Goal: Task Accomplishment & Management: Manage account settings

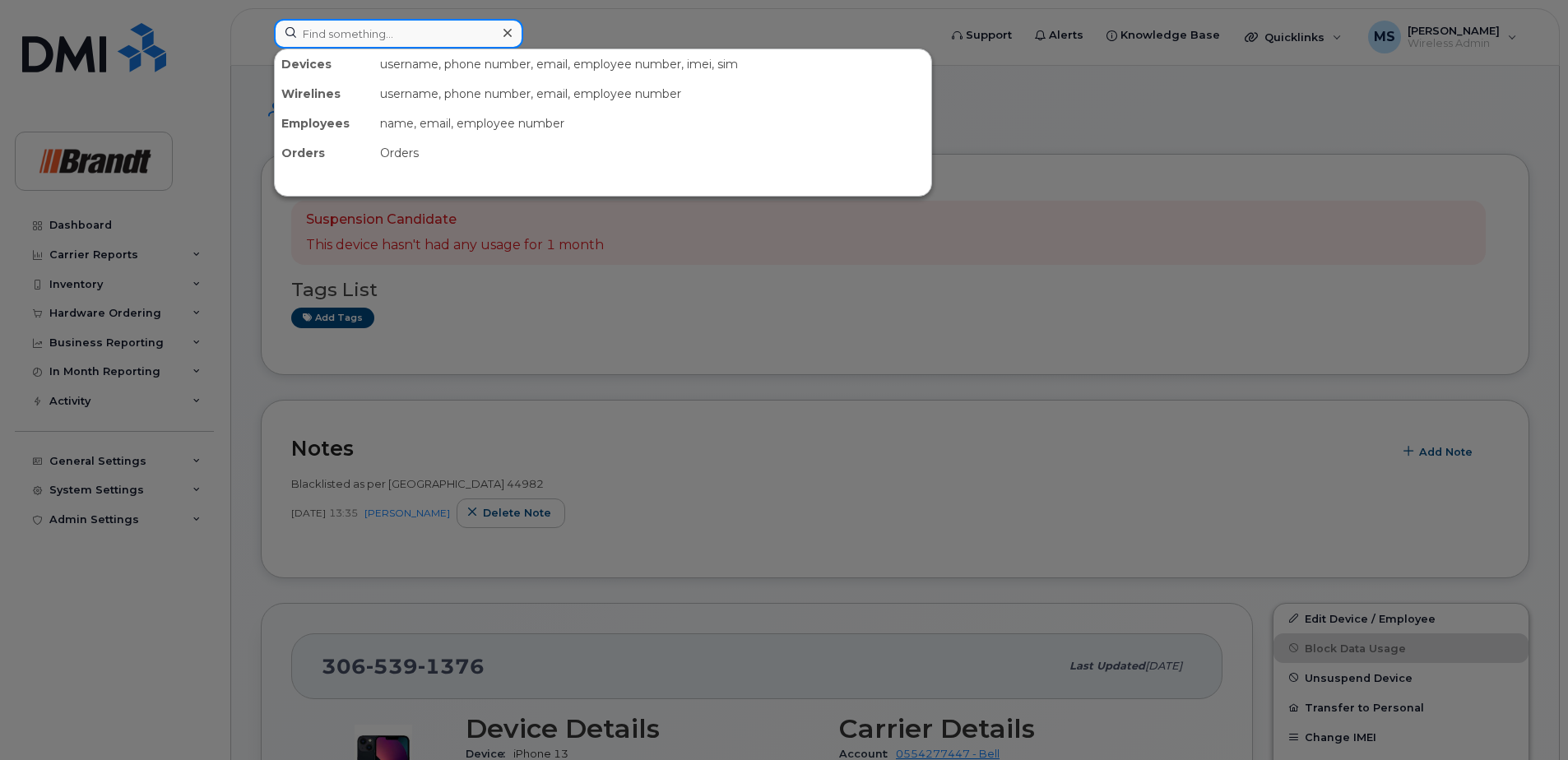
click at [287, 33] on input at bounding box center [399, 34] width 249 height 30
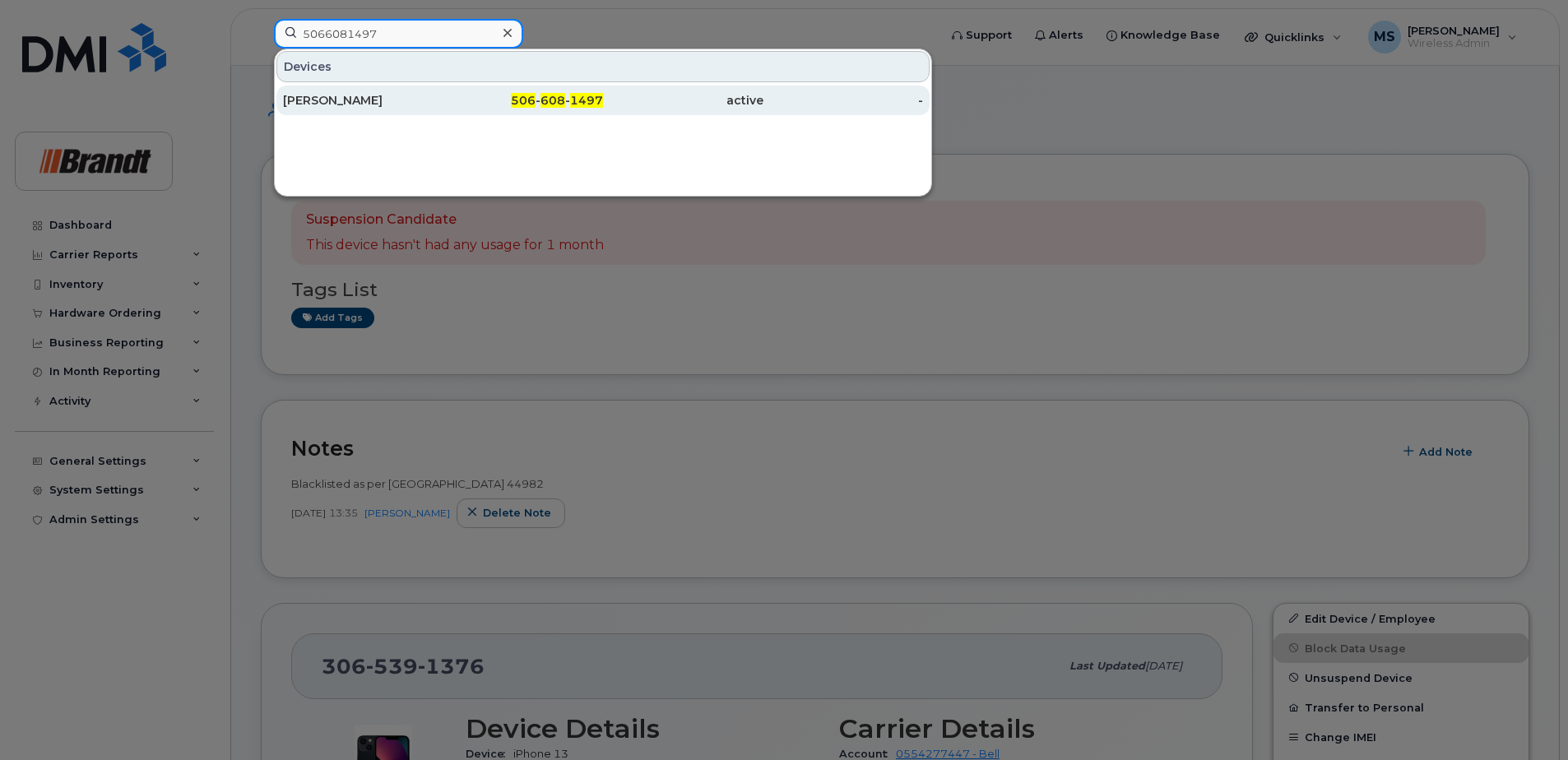
type input "5066081497"
click at [599, 94] on span "1497" at bounding box center [587, 100] width 33 height 15
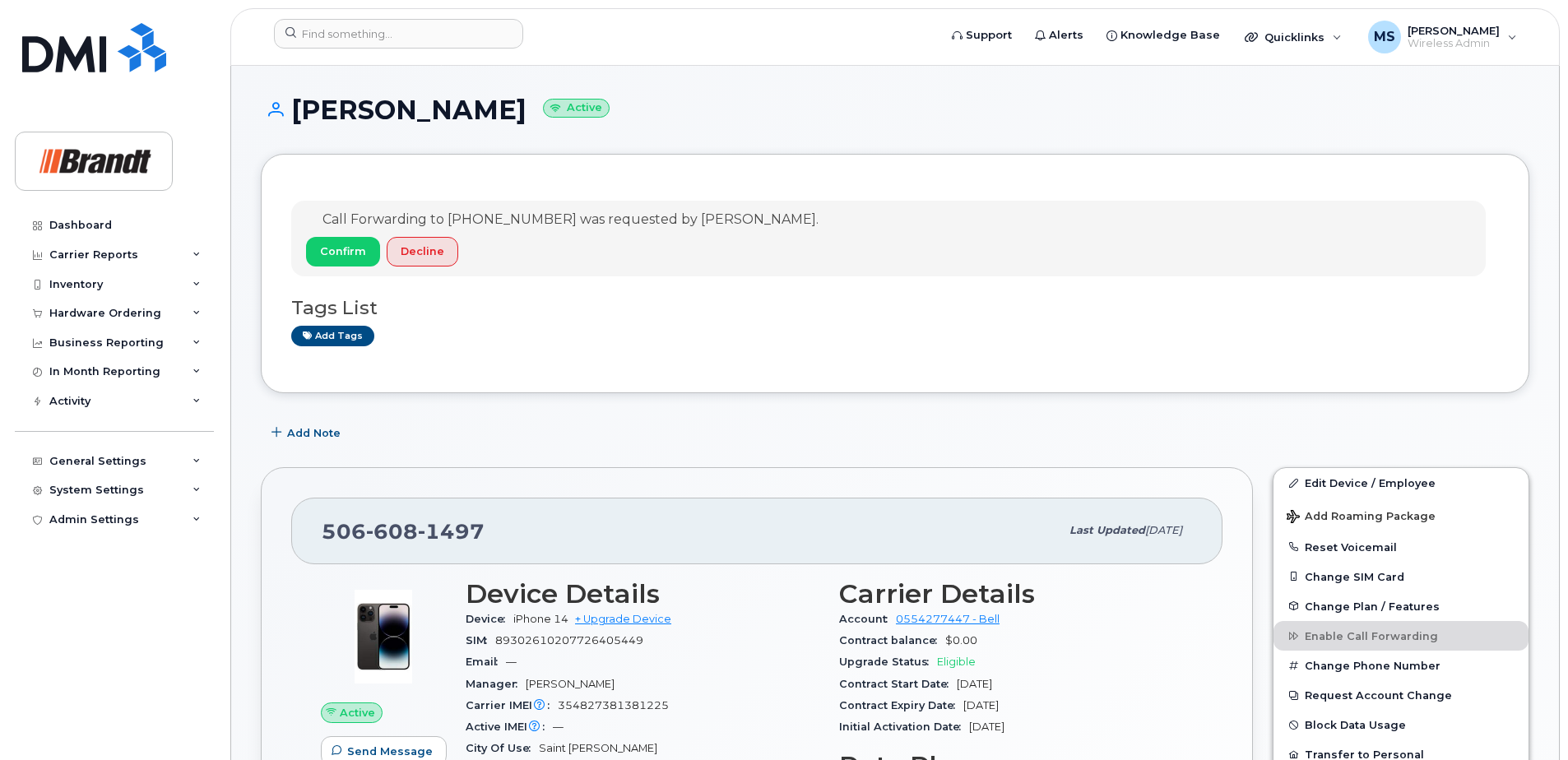
drag, startPoint x: 499, startPoint y: 111, endPoint x: 298, endPoint y: 112, distance: 201.0
click at [298, 112] on h1 "Ryan Cleghorn Active" at bounding box center [895, 110] width 1269 height 29
drag, startPoint x: 298, startPoint y: 112, endPoint x: 310, endPoint y: 114, distance: 12.2
copy h1 "[PERSON_NAME]"
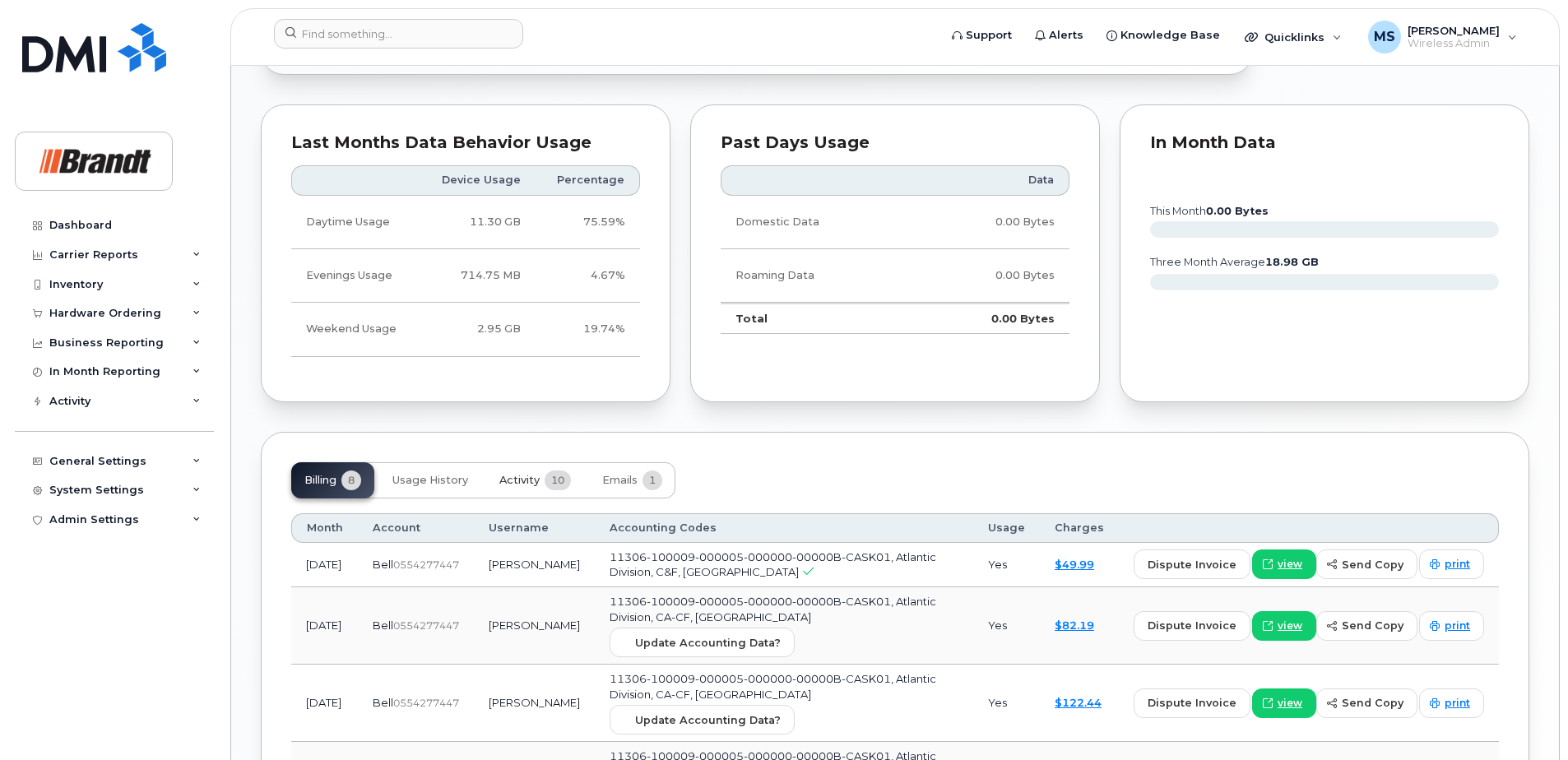
scroll to position [1069, 0]
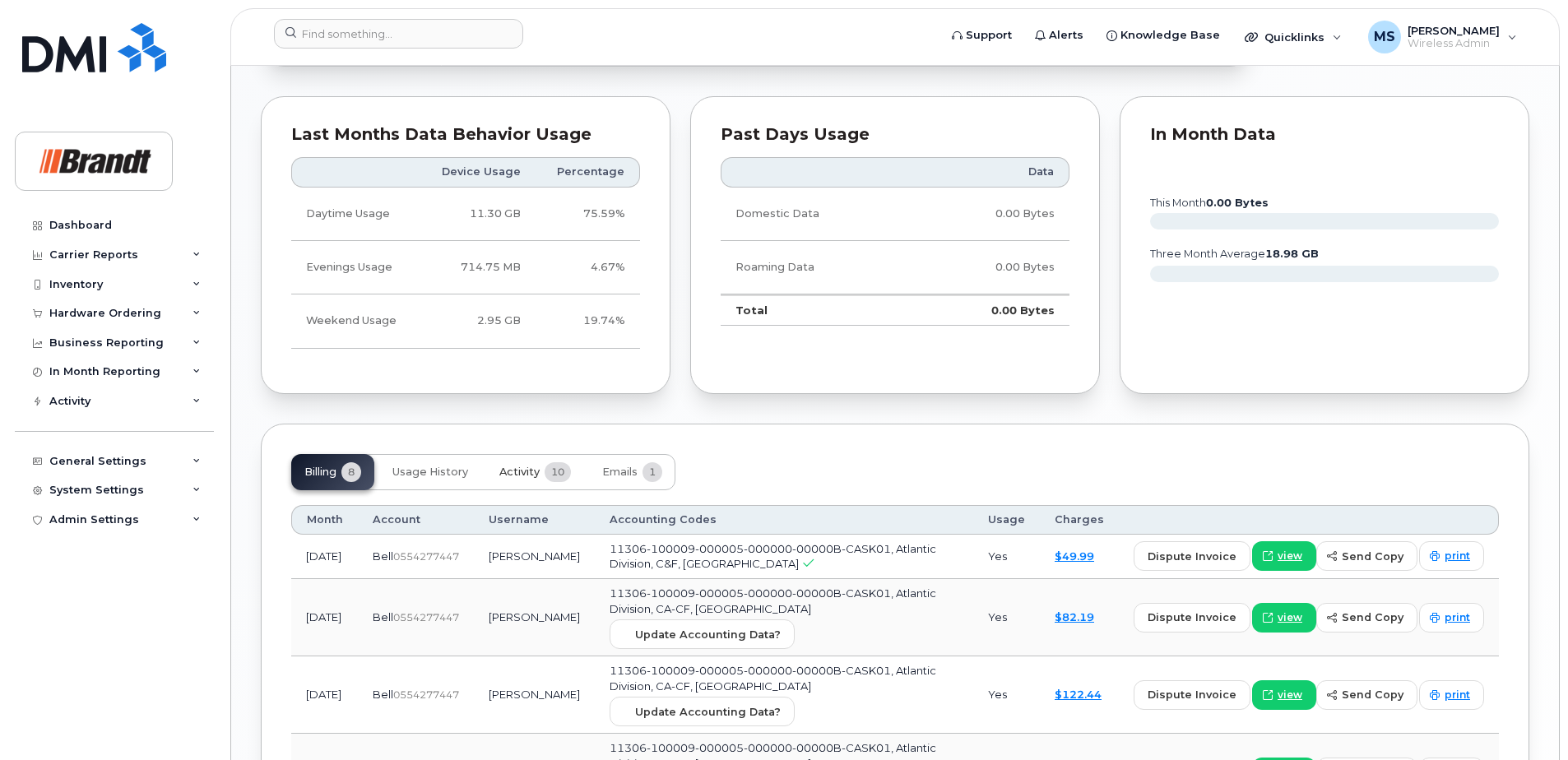
click at [526, 475] on span "Activity" at bounding box center [520, 472] width 40 height 13
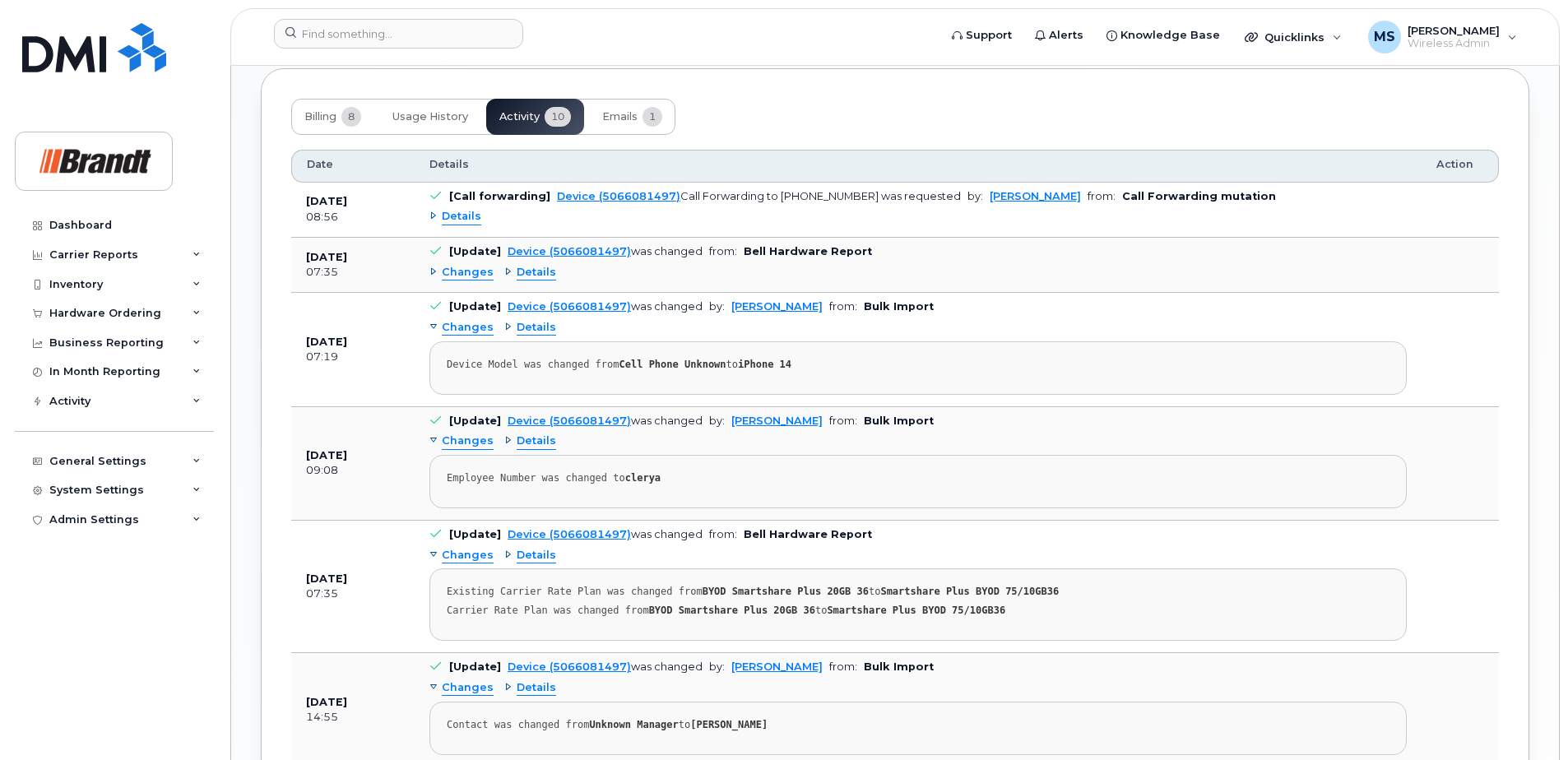
scroll to position [1563, 0]
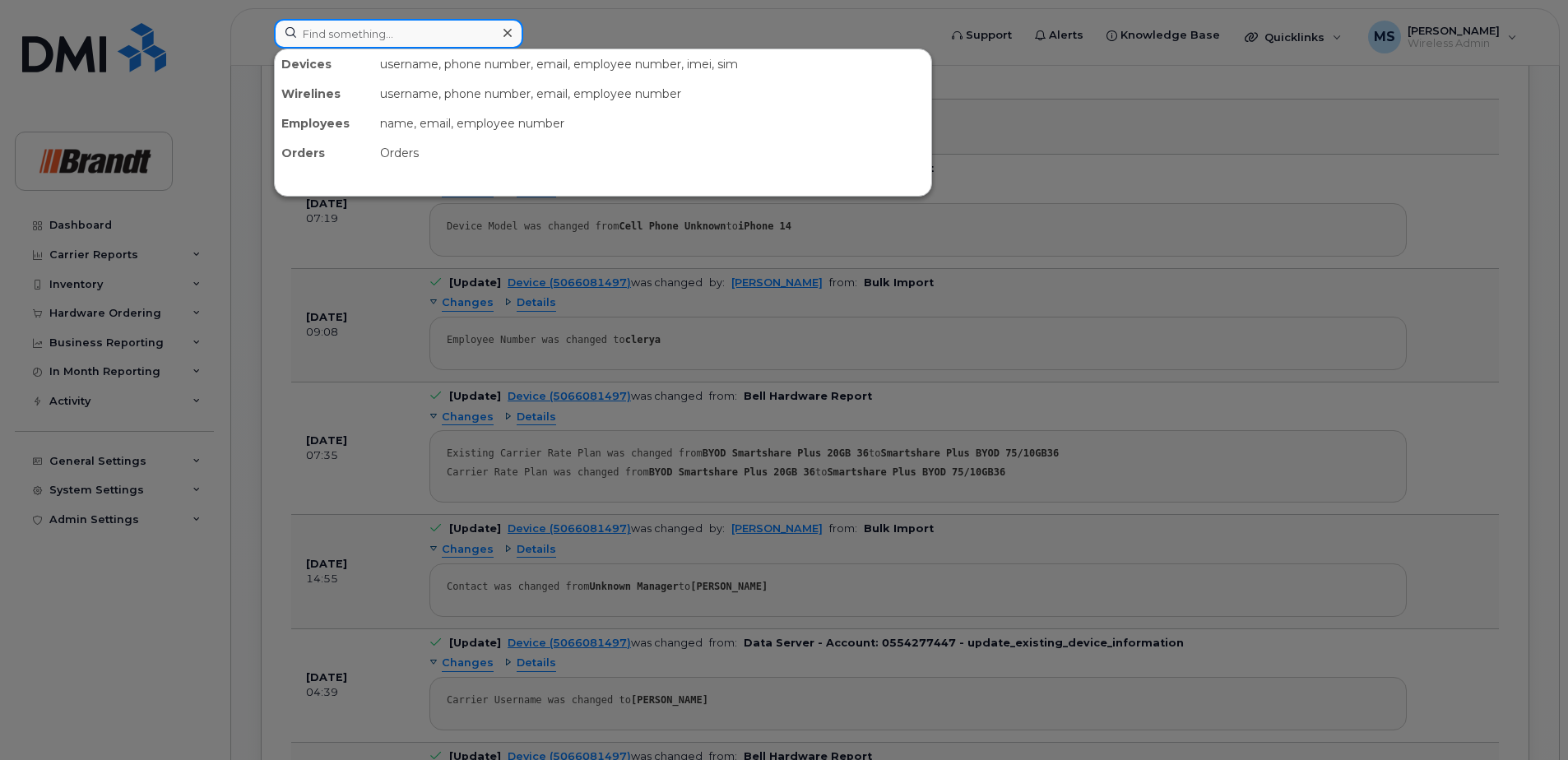
click at [349, 43] on input at bounding box center [399, 34] width 249 height 30
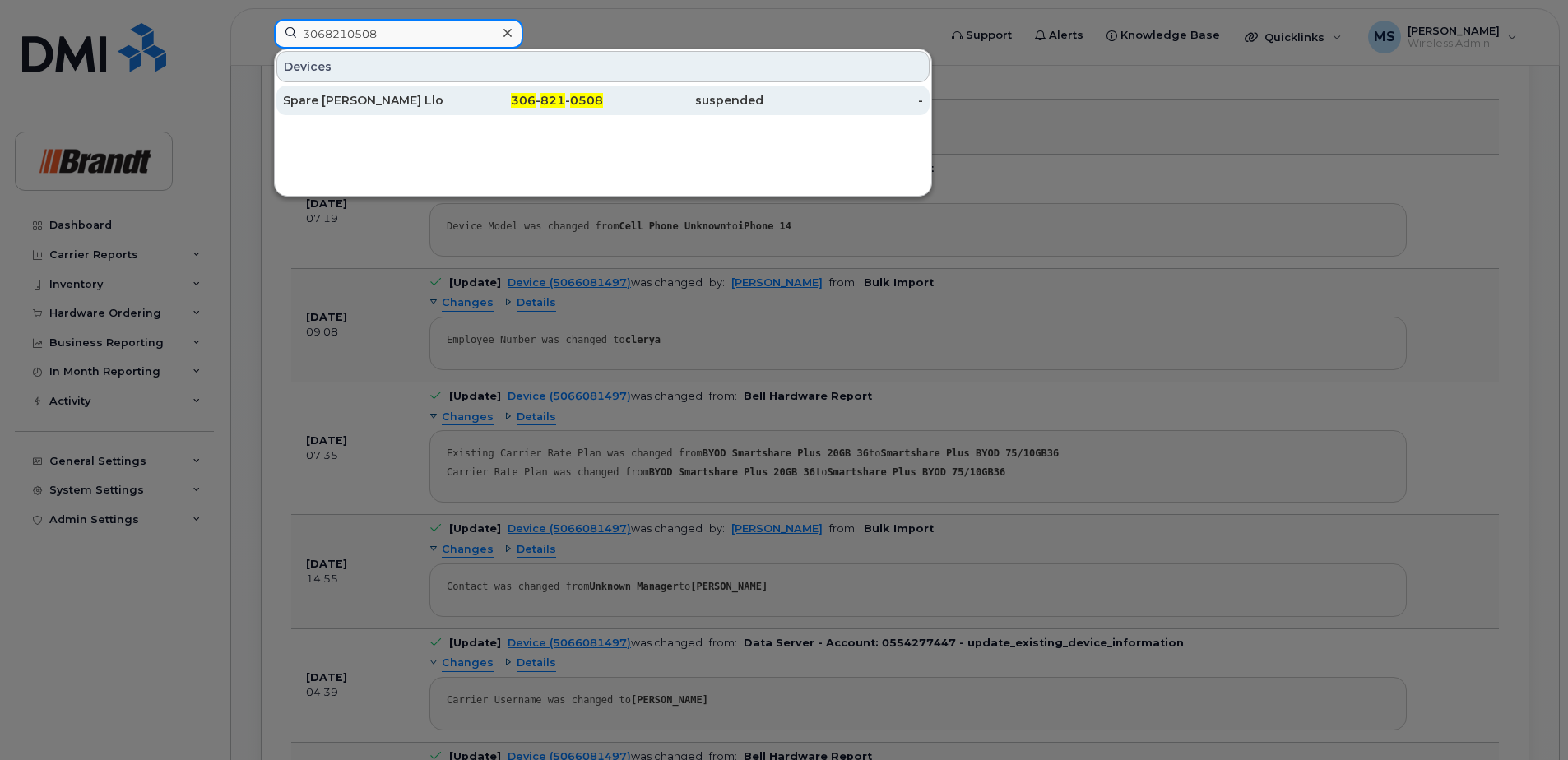
type input "3068210508"
click at [607, 104] on div "suspended" at bounding box center [683, 100] width 161 height 16
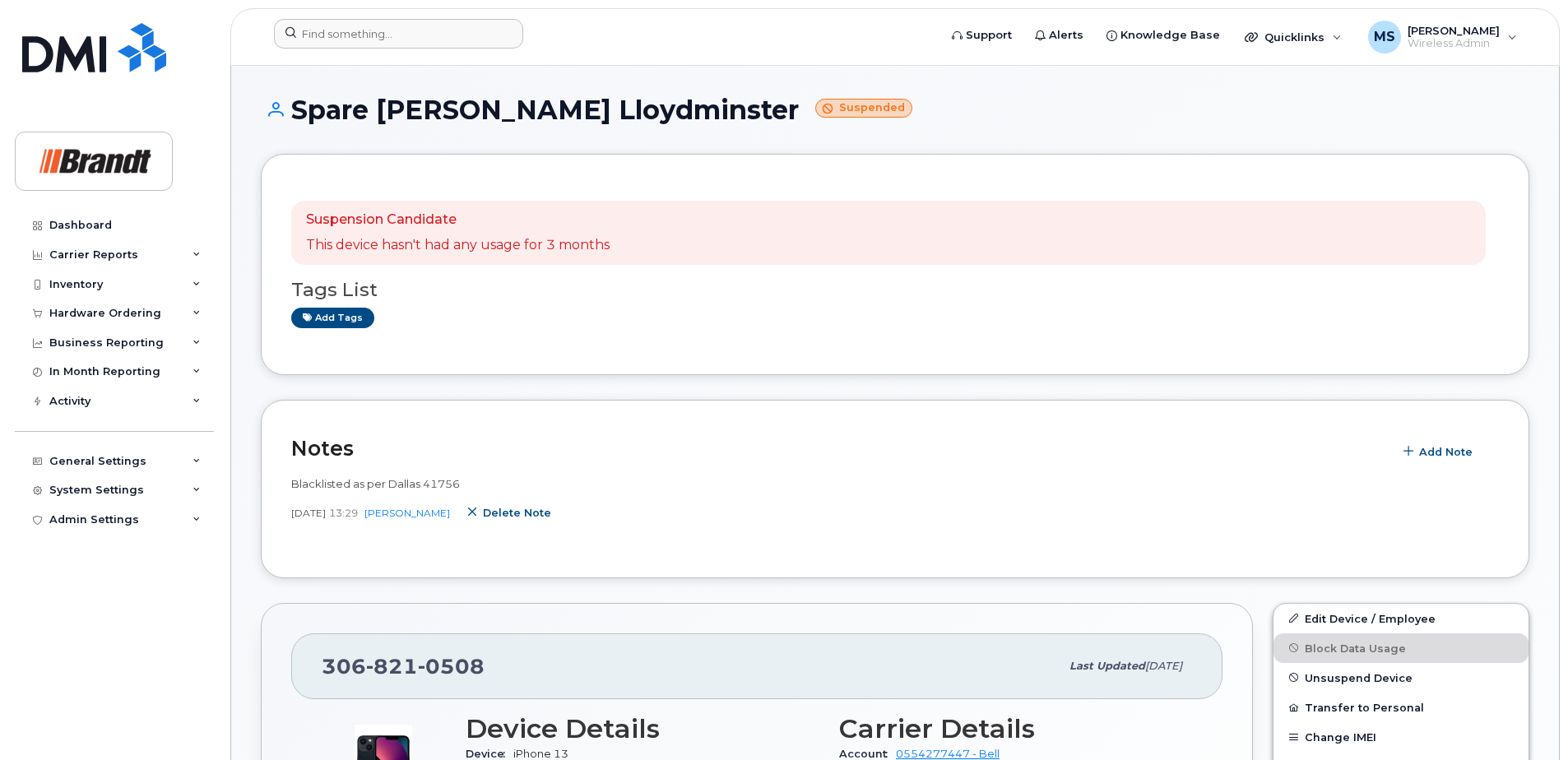
drag, startPoint x: 516, startPoint y: 510, endPoint x: 885, endPoint y: 52, distance: 588.2
click at [516, 510] on span "Delete note" at bounding box center [517, 512] width 68 height 15
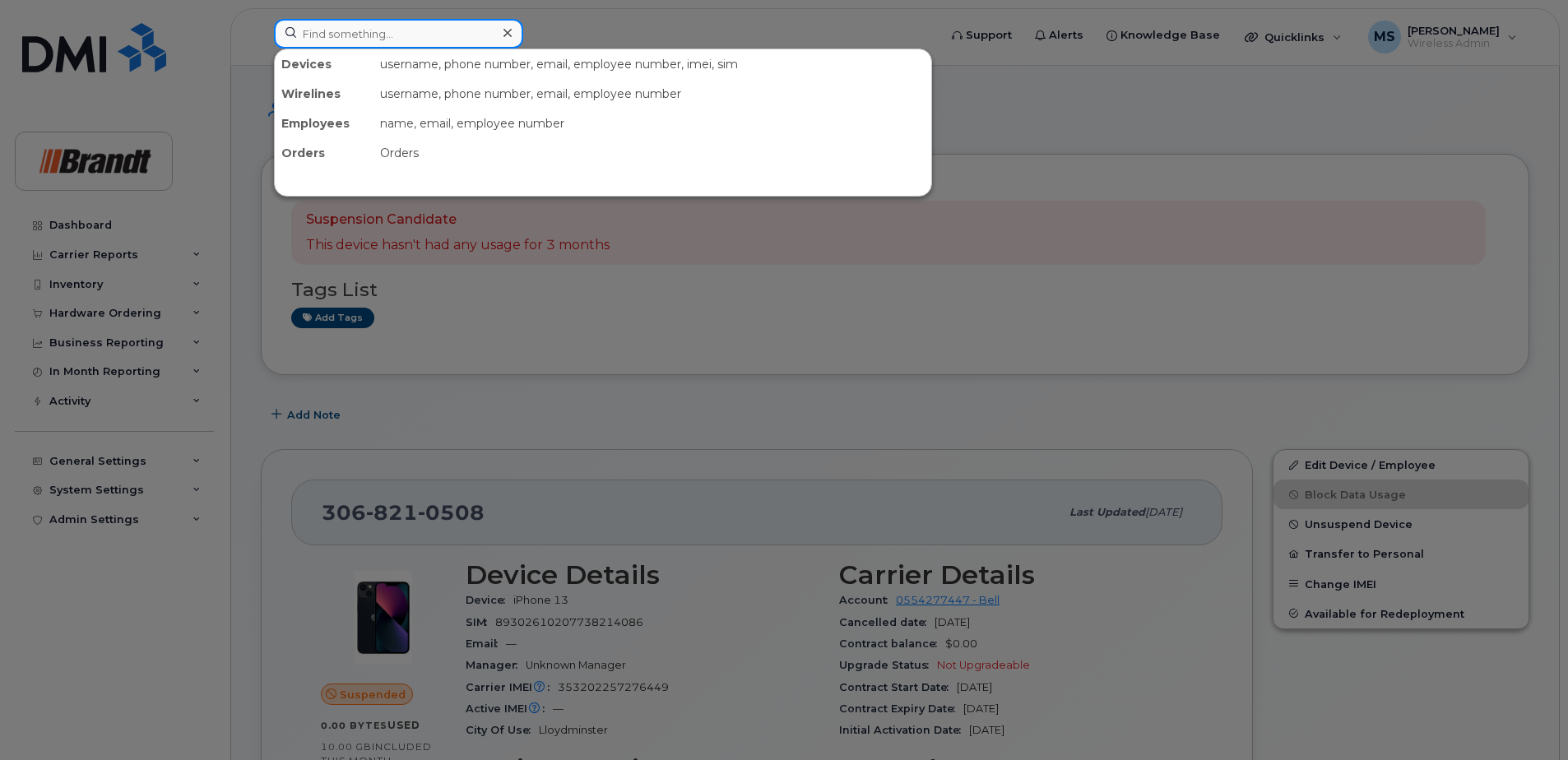
click at [313, 31] on input at bounding box center [399, 34] width 249 height 30
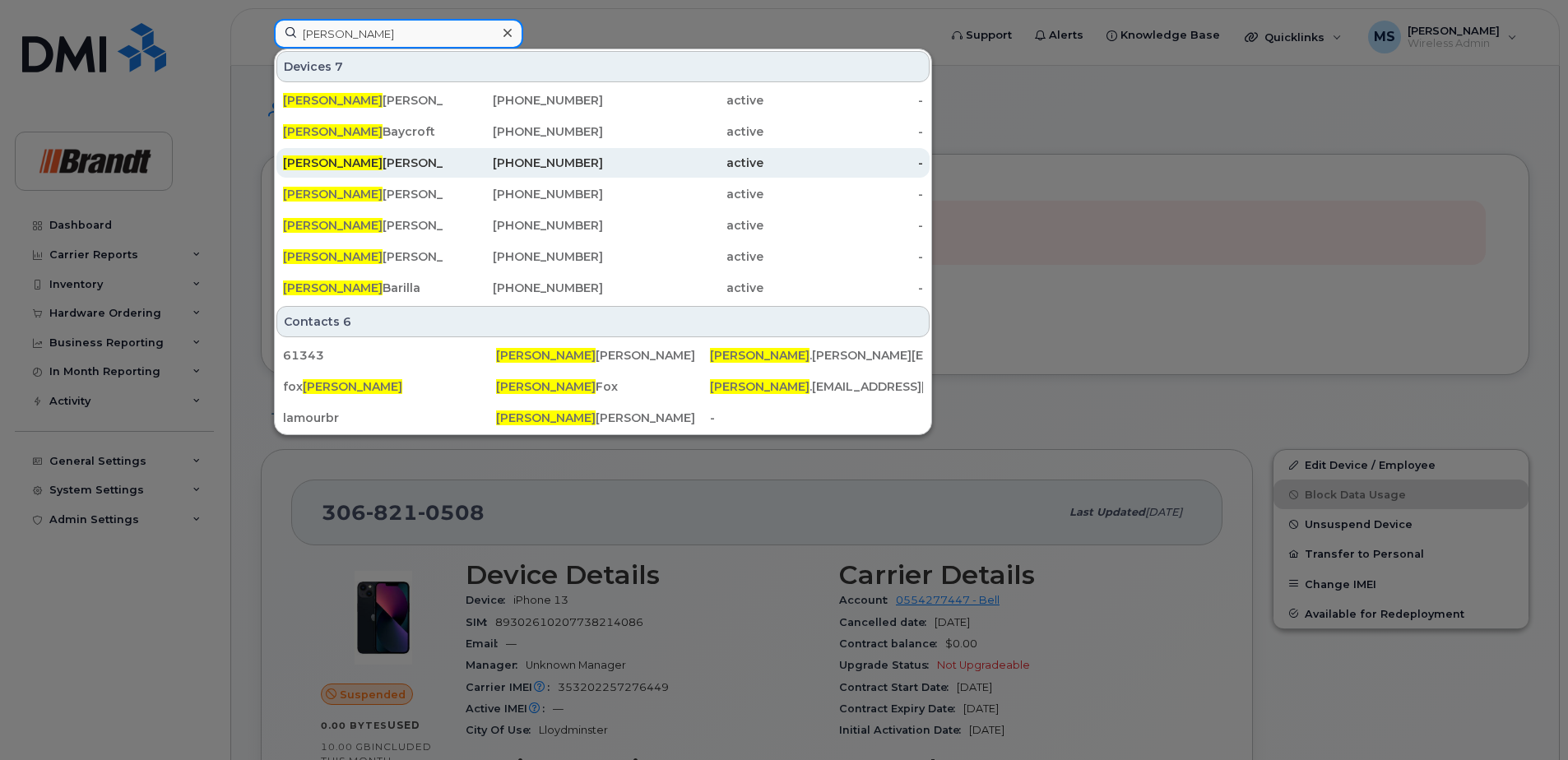
type input "brett"
drag, startPoint x: 378, startPoint y: 167, endPoint x: 362, endPoint y: 157, distance: 18.9
click at [378, 167] on div "Brett Thibert" at bounding box center [363, 163] width 161 height 16
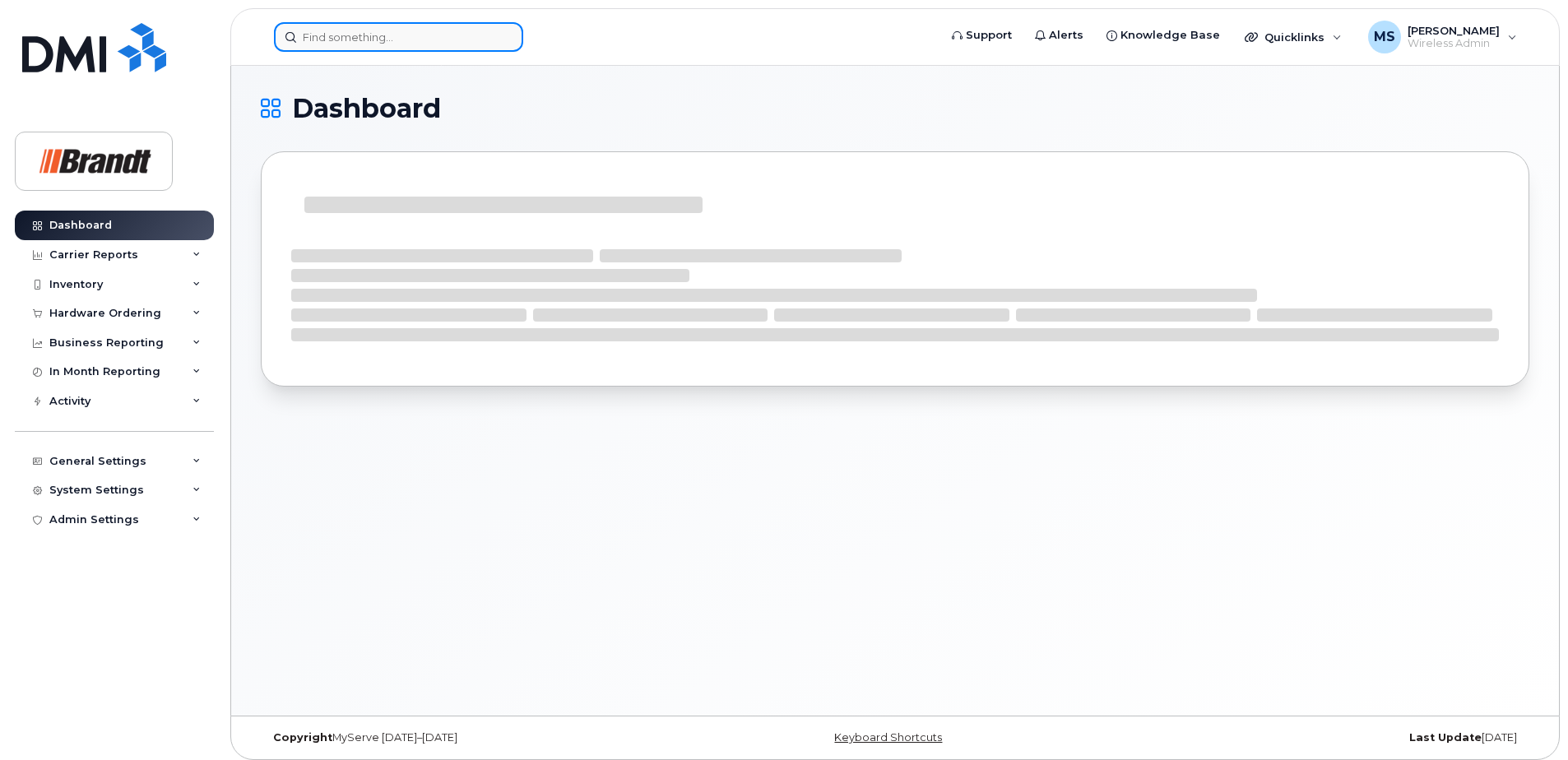
click at [350, 41] on input at bounding box center [399, 36] width 249 height 30
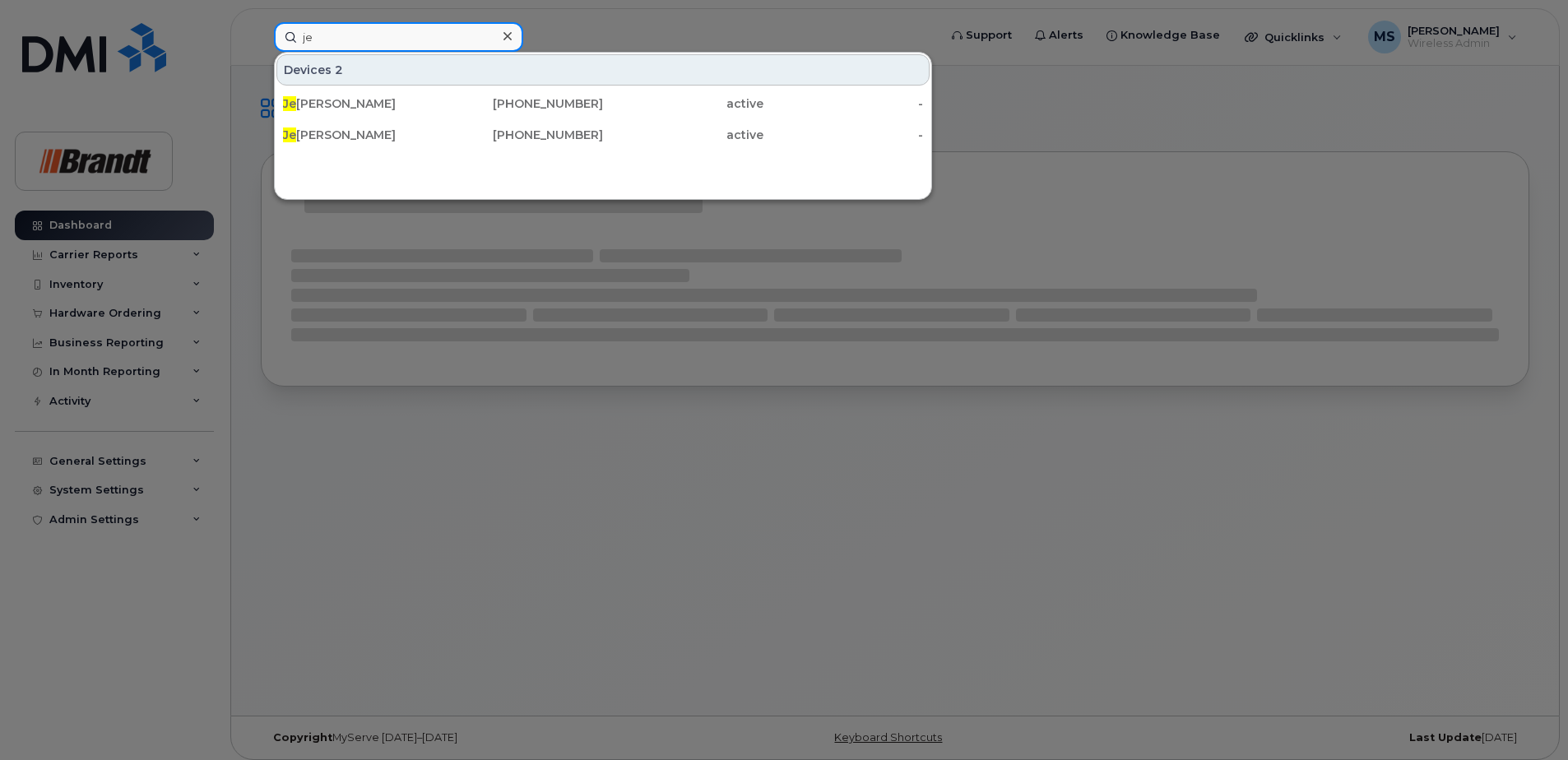
type input "j"
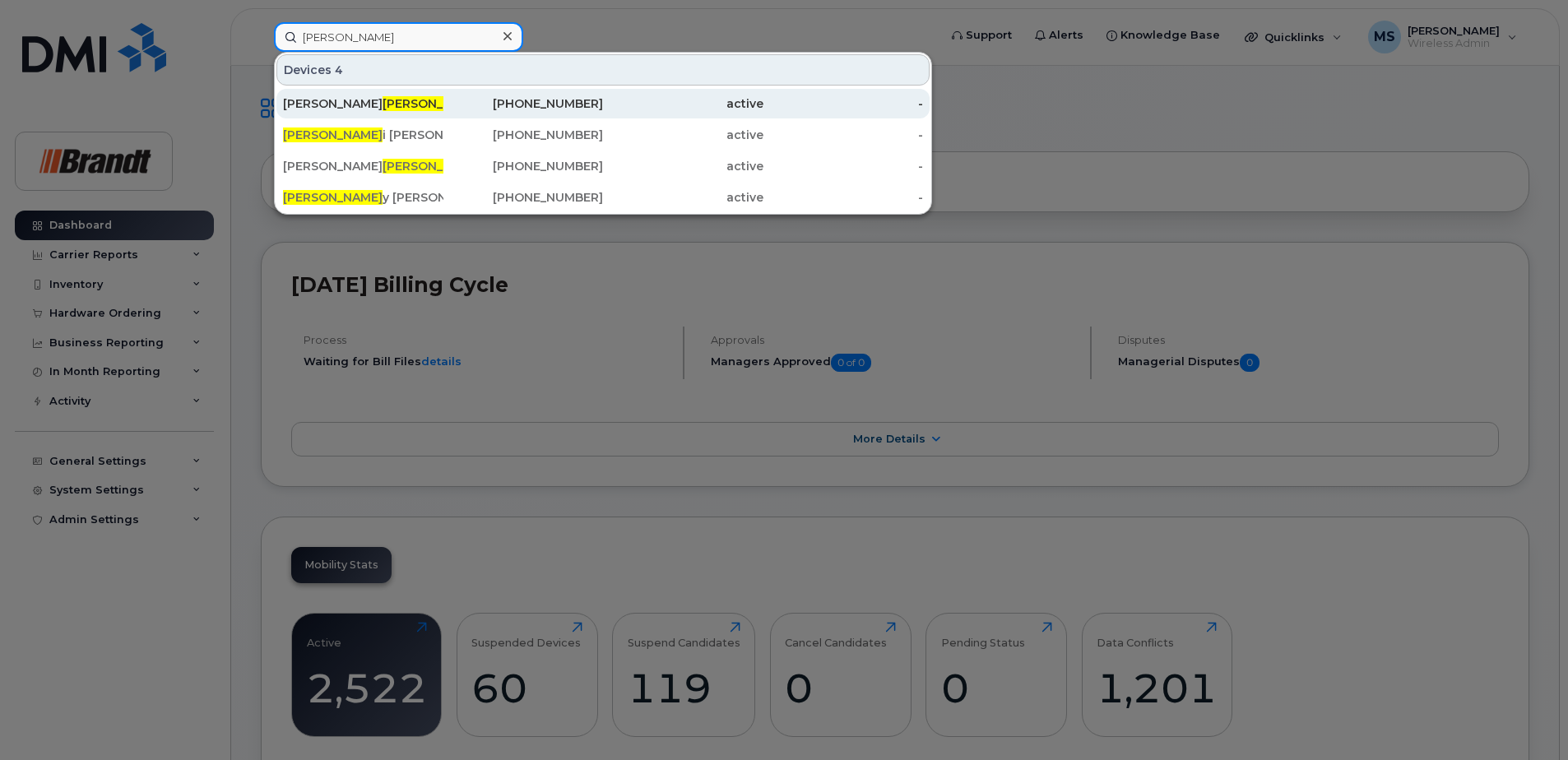
type input "kerr"
click at [310, 108] on div "John Kerr" at bounding box center [363, 104] width 161 height 16
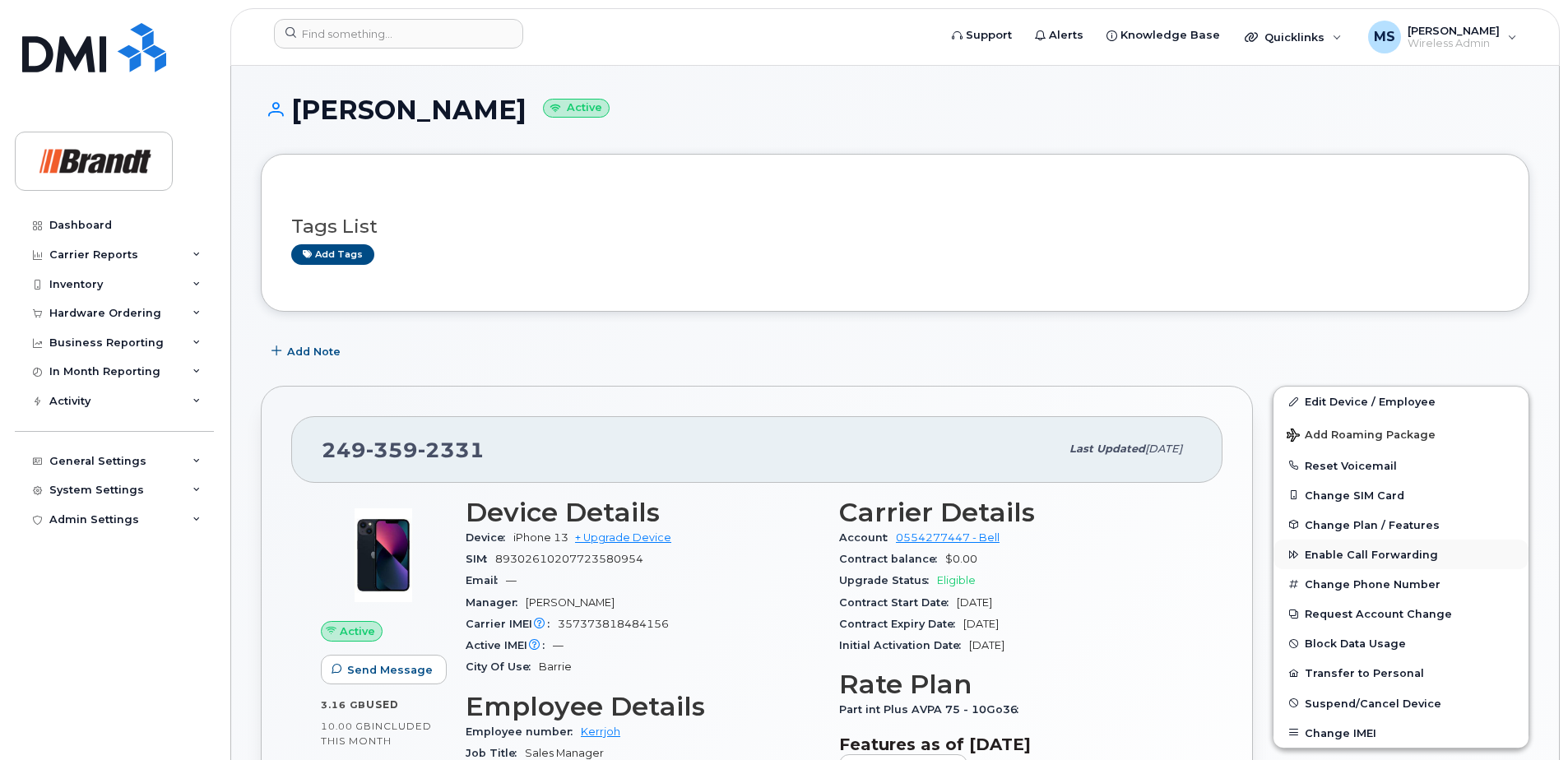
click at [1315, 550] on span "Enable Call Forwarding" at bounding box center [1372, 555] width 134 height 13
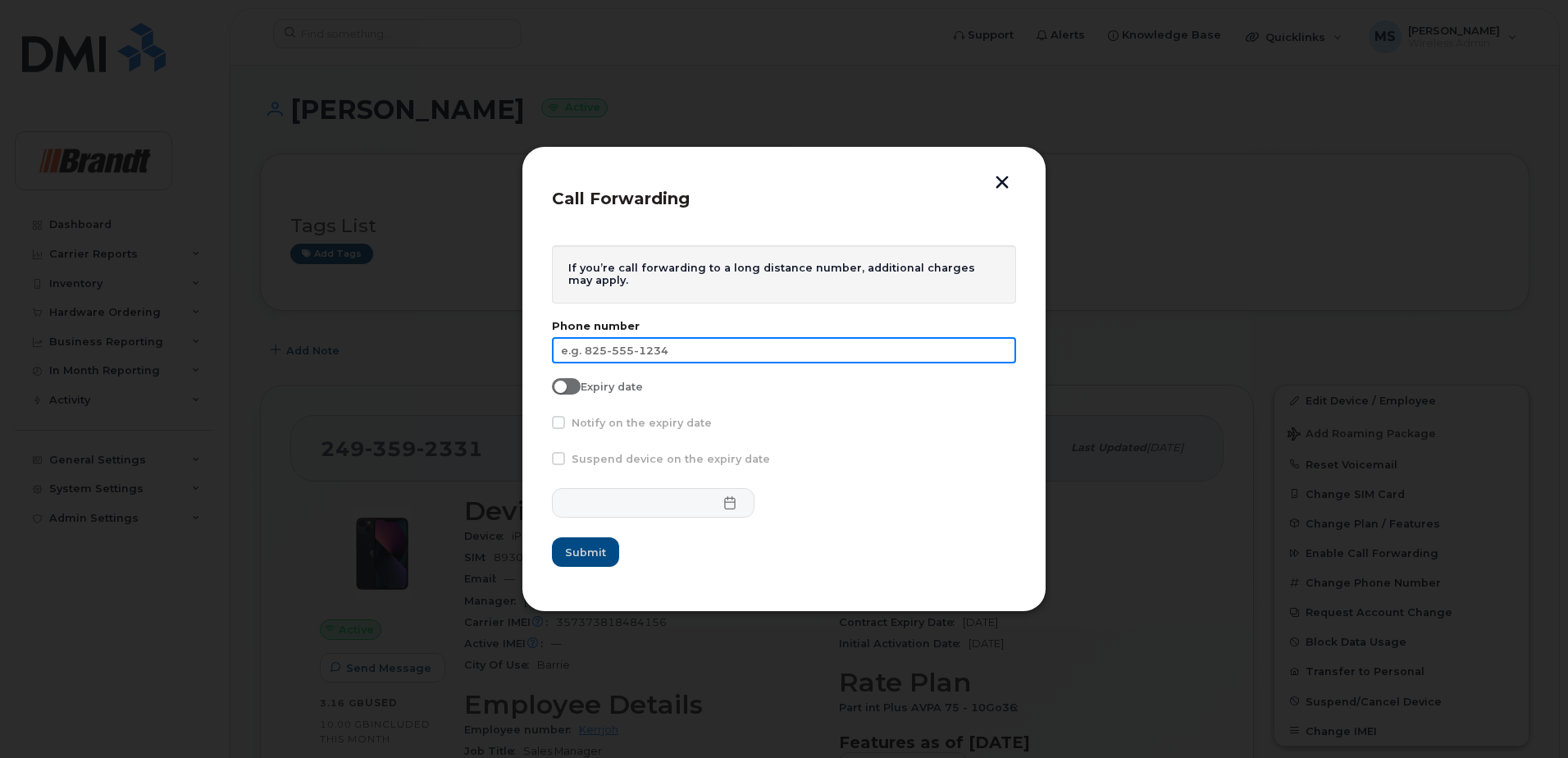
click at [893, 341] on input "text" at bounding box center [784, 350] width 464 height 26
type input "705-627-6019"
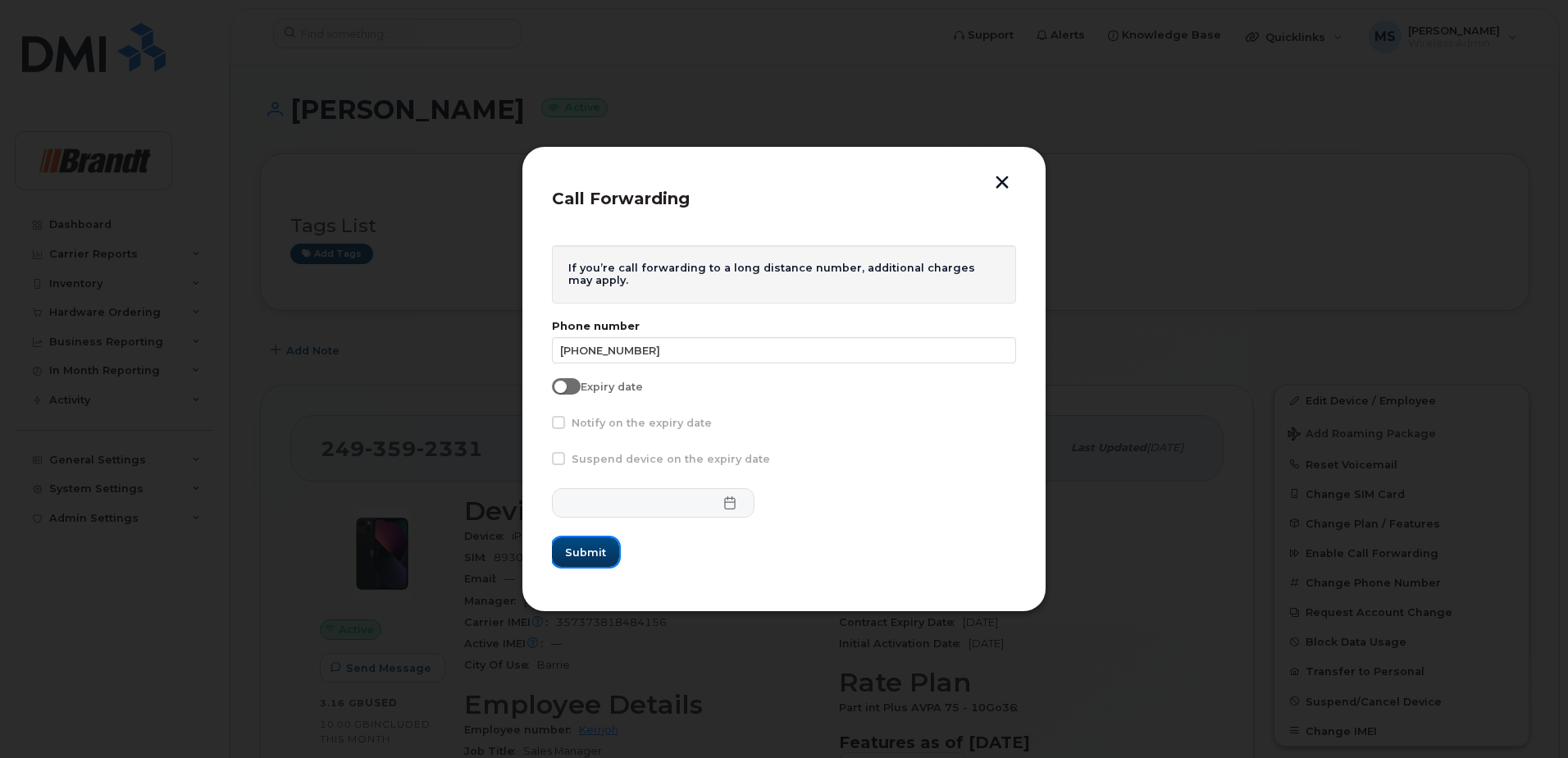
click at [576, 549] on span "Submit" at bounding box center [585, 552] width 41 height 15
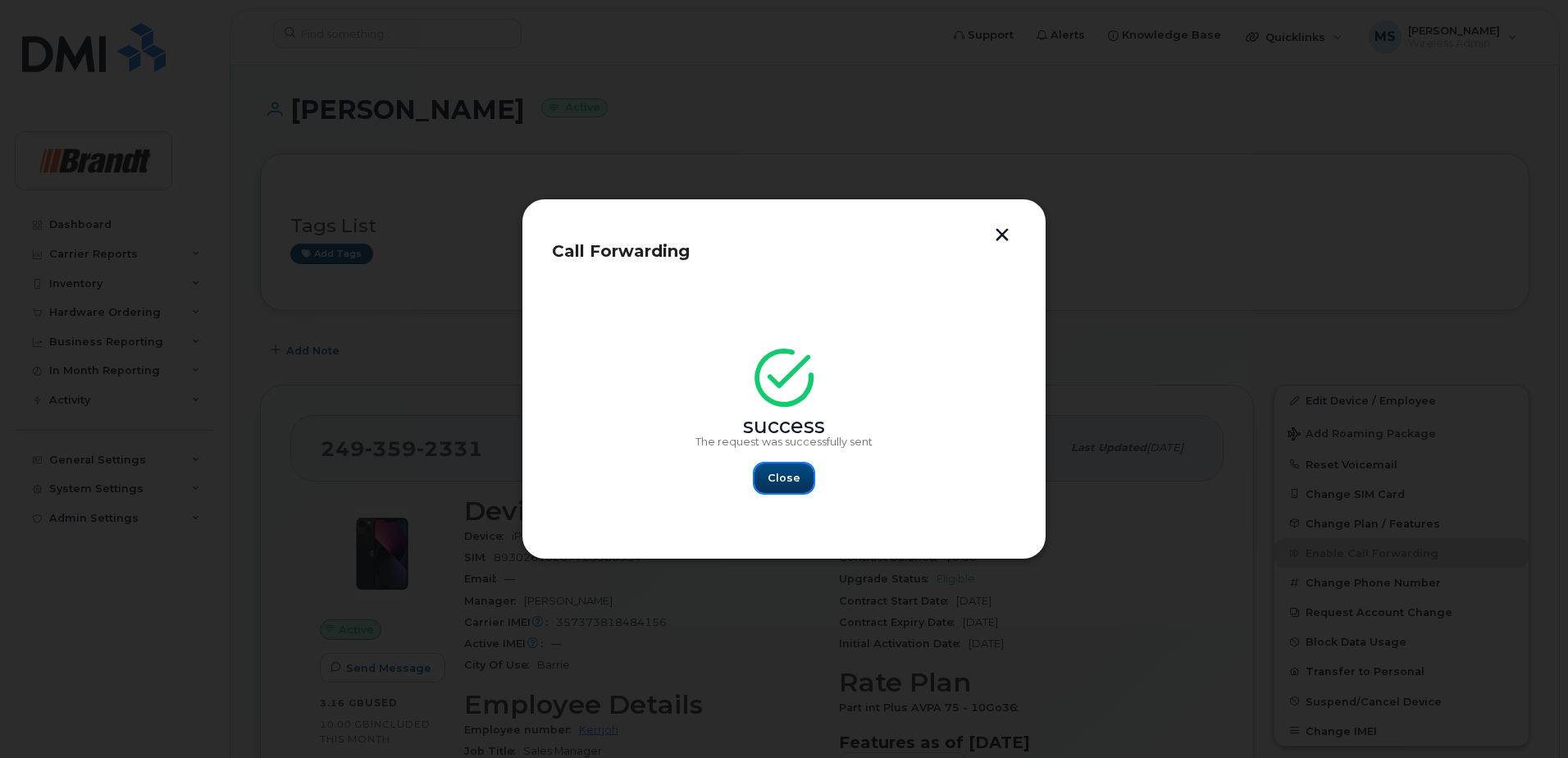
click at [770, 465] on button "Close" at bounding box center [783, 478] width 59 height 30
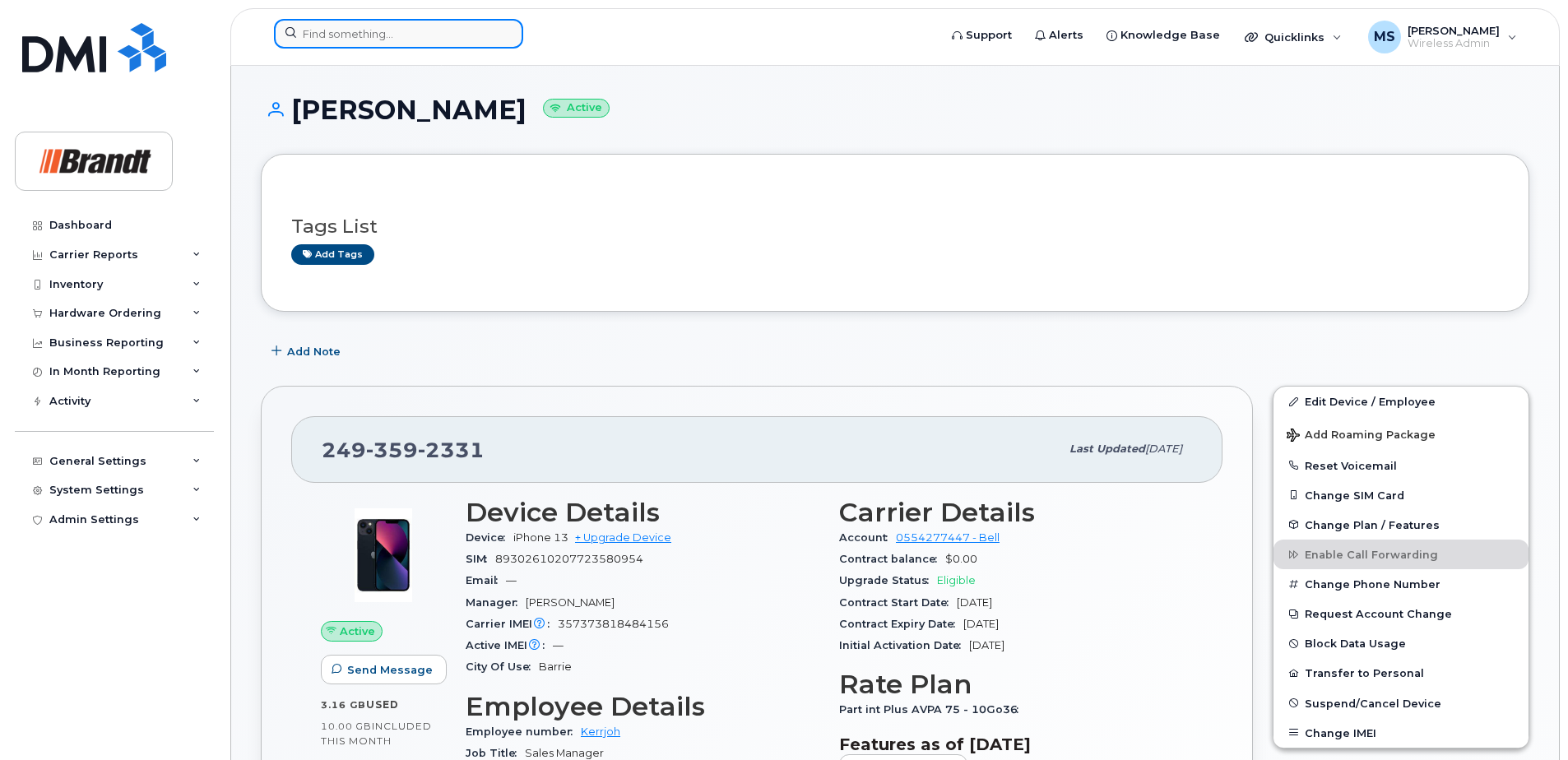
click at [409, 35] on input at bounding box center [399, 34] width 249 height 30
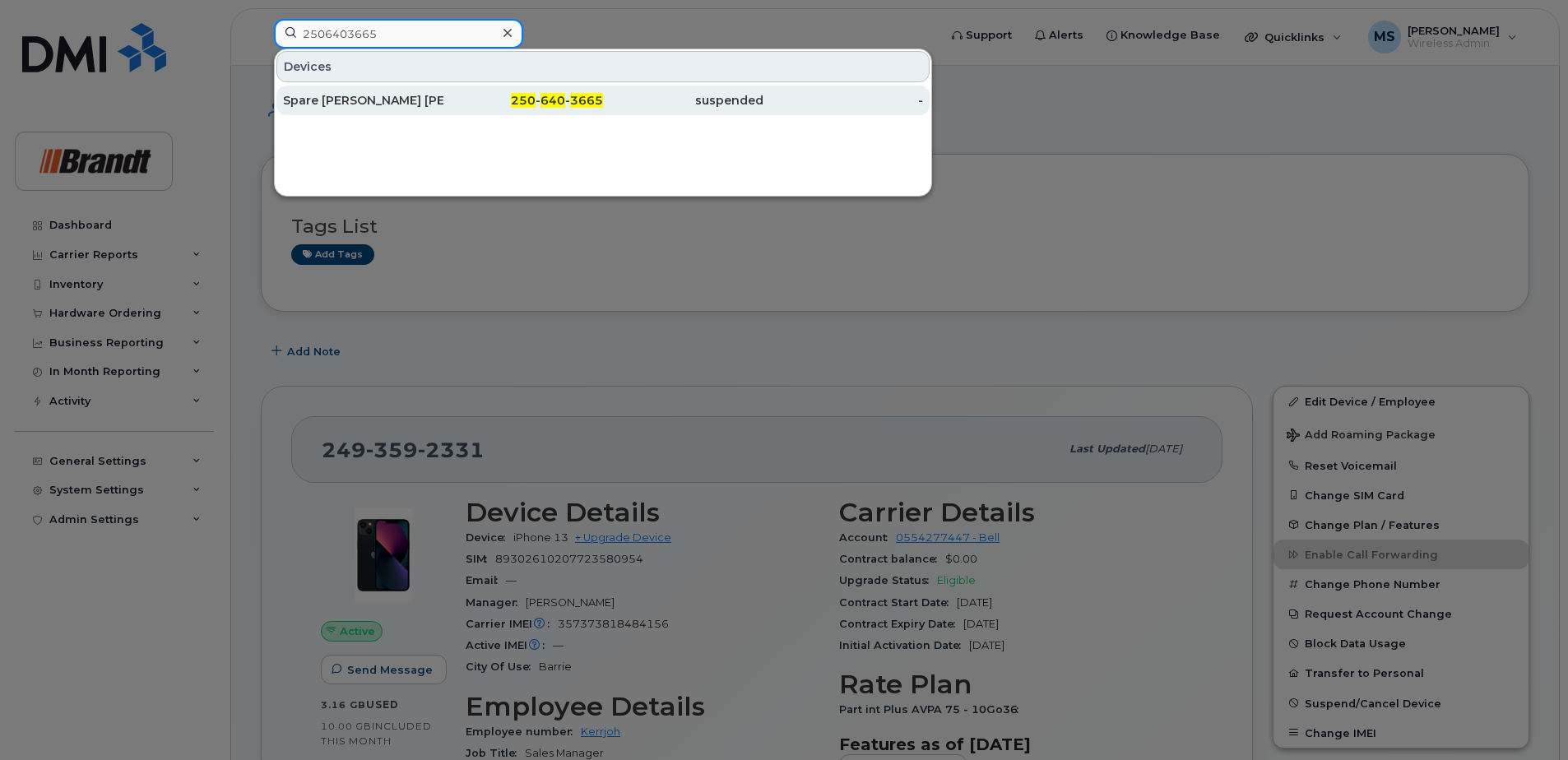
type input "2506403665"
click at [392, 91] on div "Spare [PERSON_NAME] [PERSON_NAME]" at bounding box center [363, 100] width 161 height 30
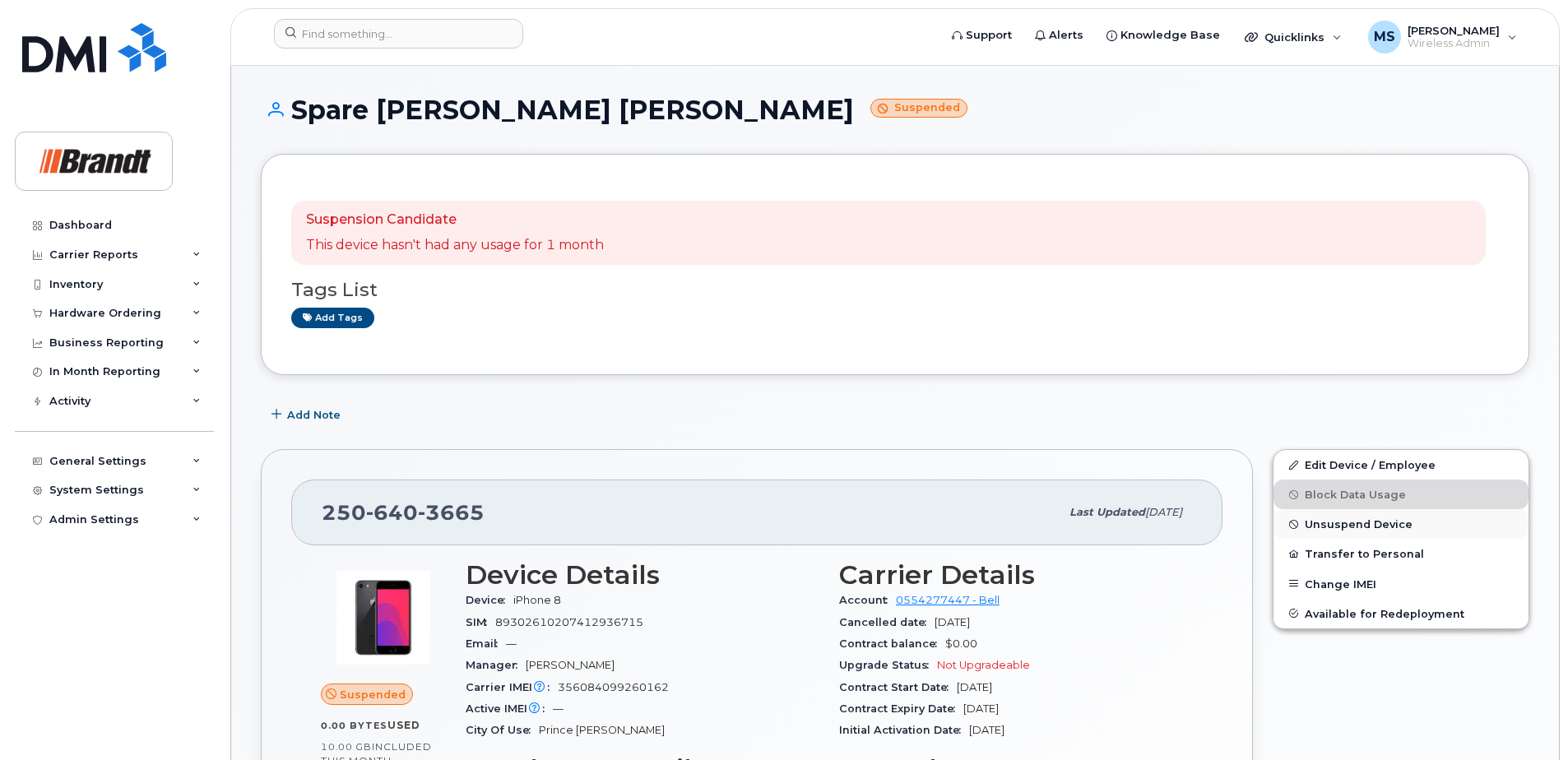
click at [1355, 527] on span "Unsuspend Device" at bounding box center [1359, 525] width 108 height 13
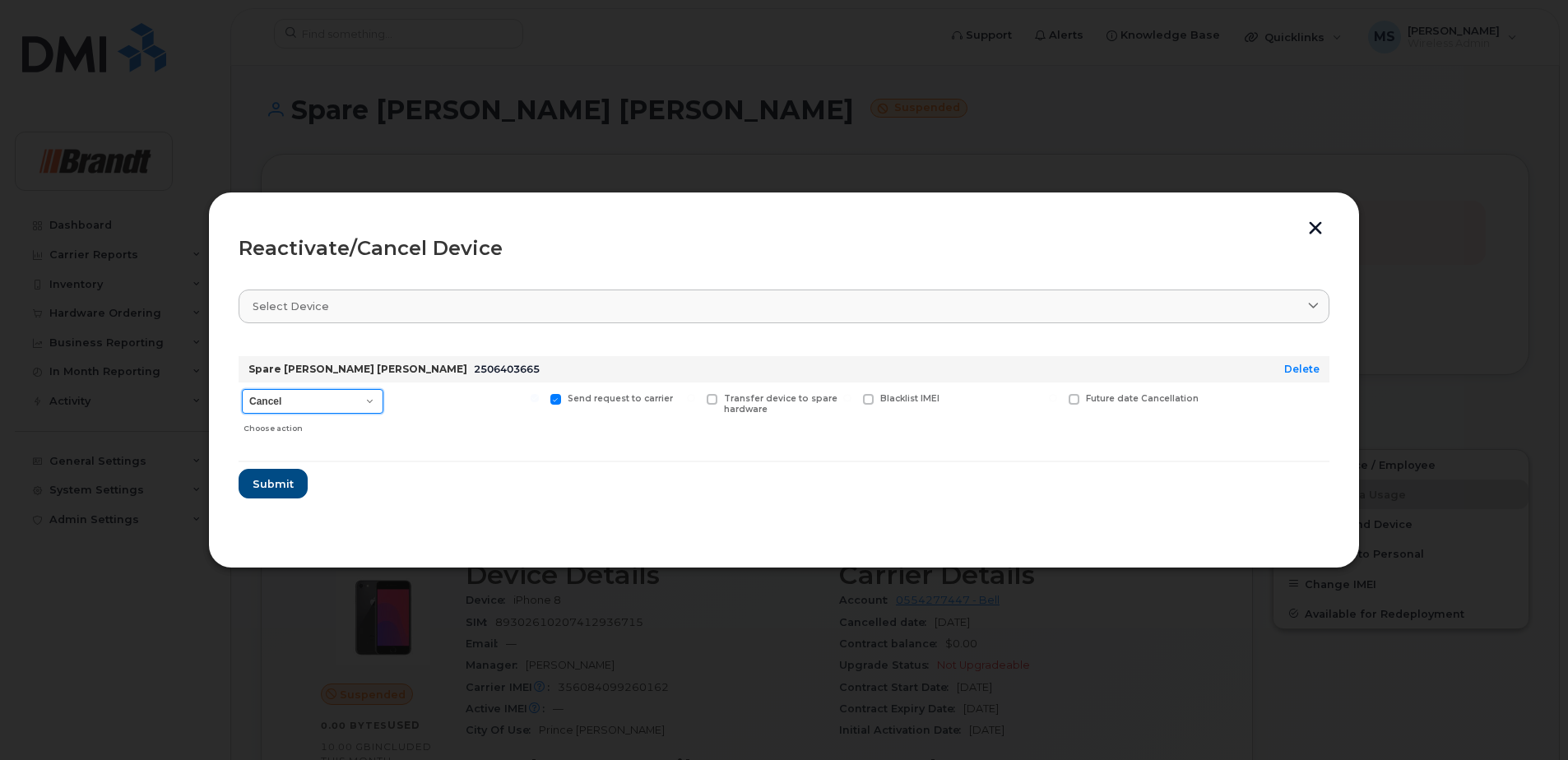
click at [271, 401] on select "Cancel Suspend - Extend Suspension Reactivate" at bounding box center [313, 400] width 142 height 25
select select "[object Object]"
click at [242, 389] on select "Cancel Suspend - Extend Suspension Reactivate" at bounding box center [313, 400] width 142 height 25
click at [1026, 399] on span "New Username" at bounding box center [1017, 399] width 69 height 11
click at [955, 399] on input "New Username" at bounding box center [950, 398] width 8 height 8
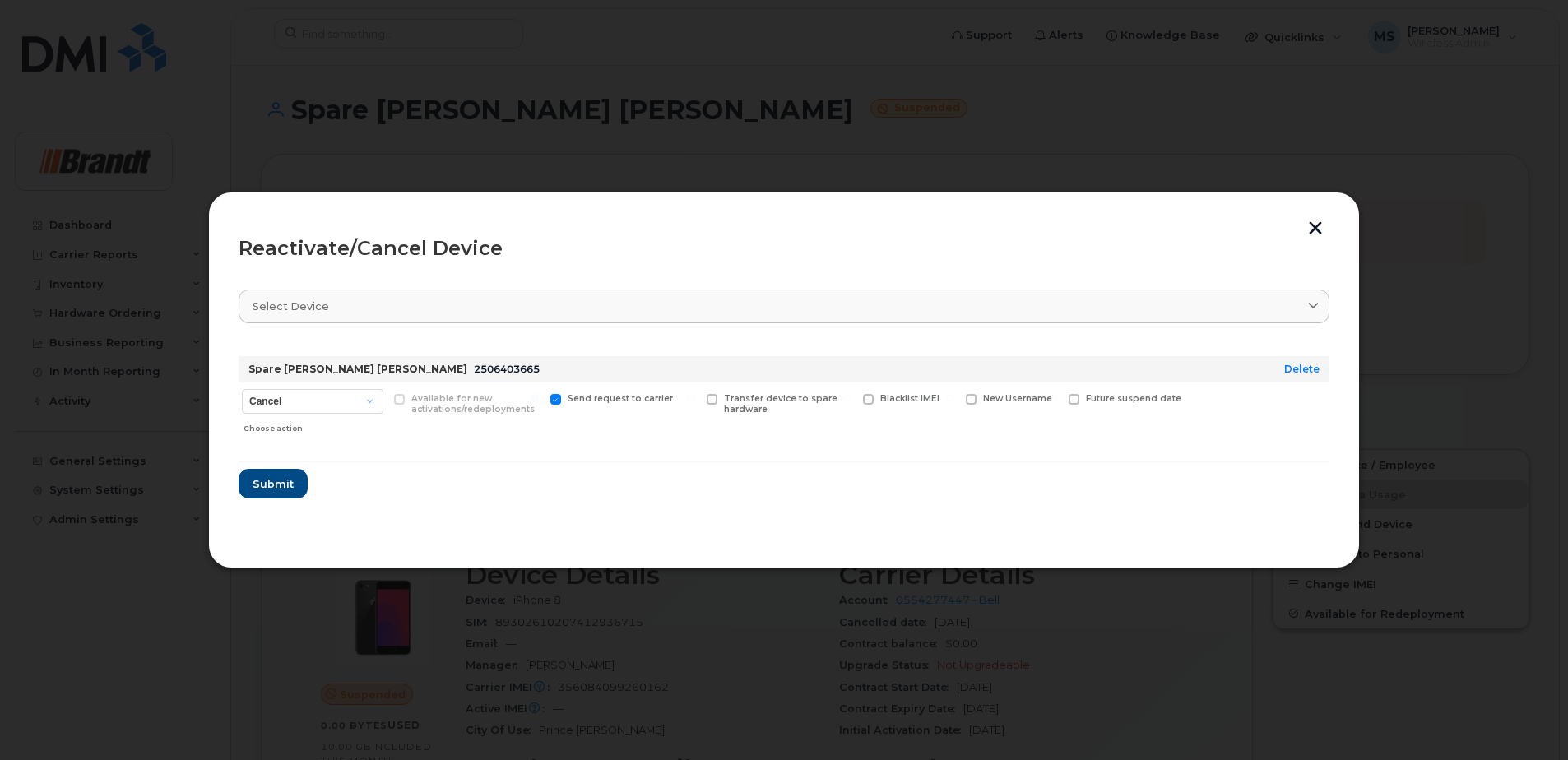
checkbox input "true"
click at [991, 425] on input "text" at bounding box center [1011, 424] width 92 height 30
type input "Jared Worsfold"
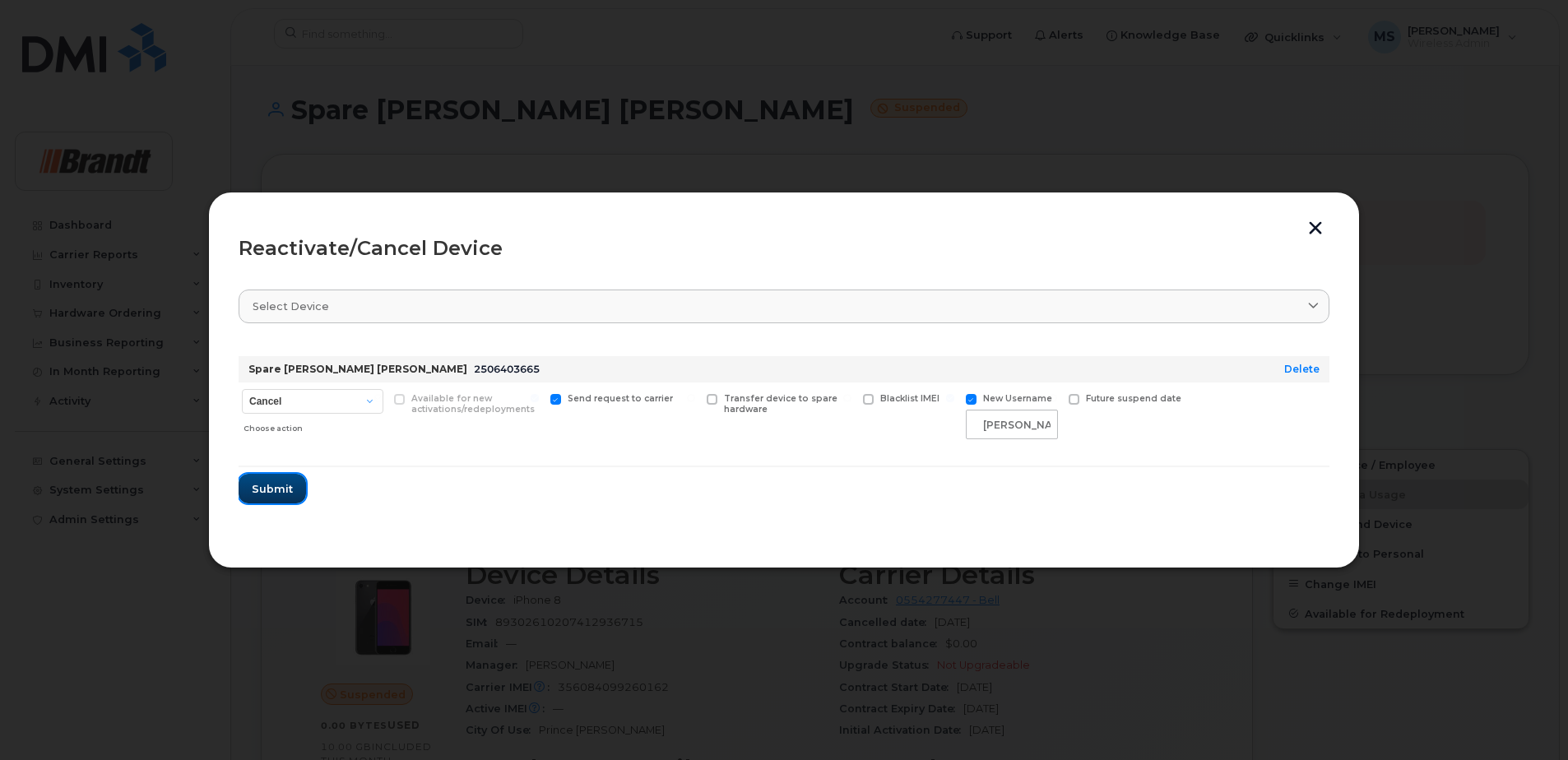
click at [297, 483] on button "Submit" at bounding box center [273, 489] width 67 height 30
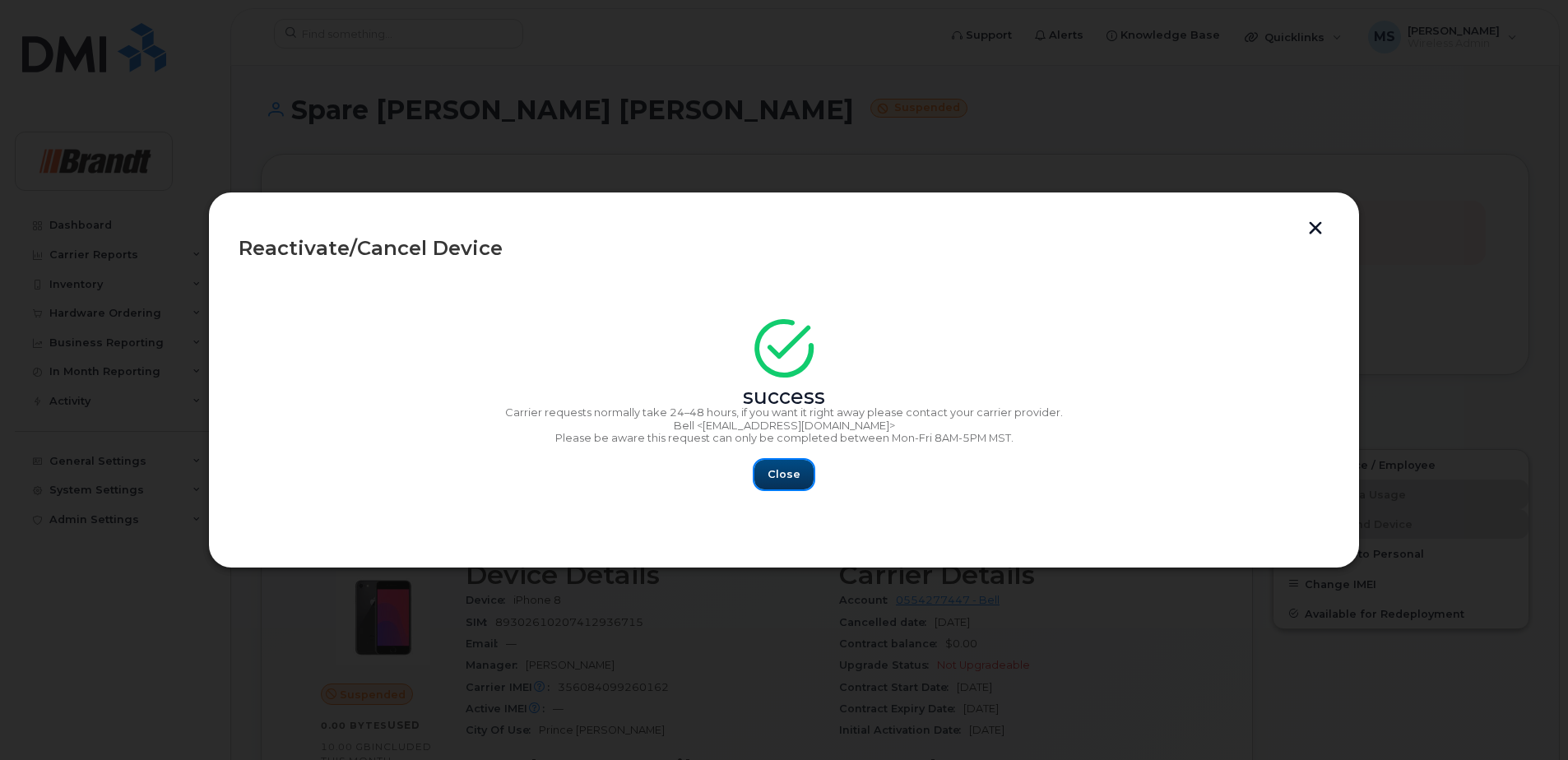
click at [795, 471] on span "Close" at bounding box center [784, 474] width 33 height 15
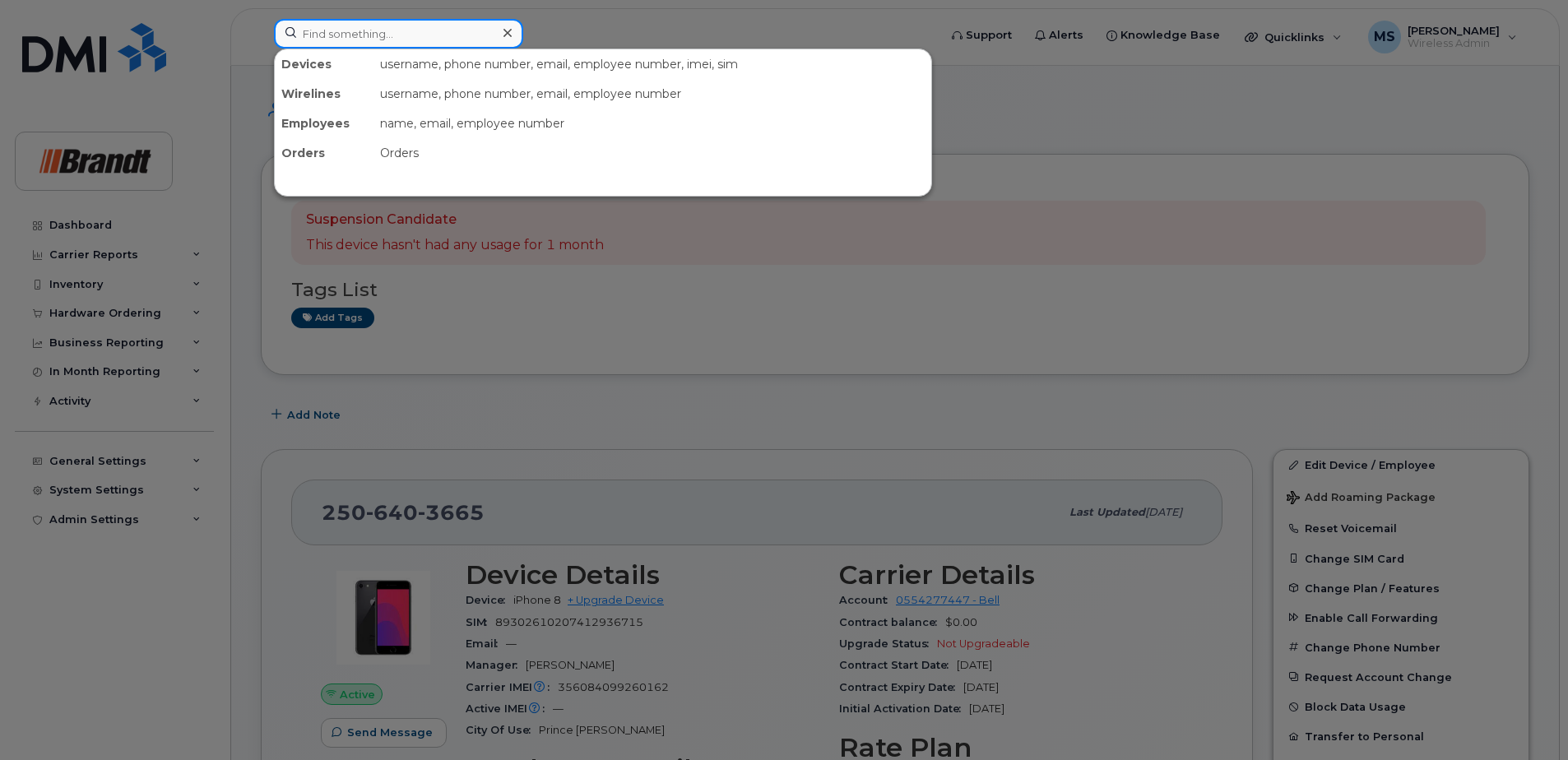
click at [306, 43] on input at bounding box center [399, 34] width 249 height 30
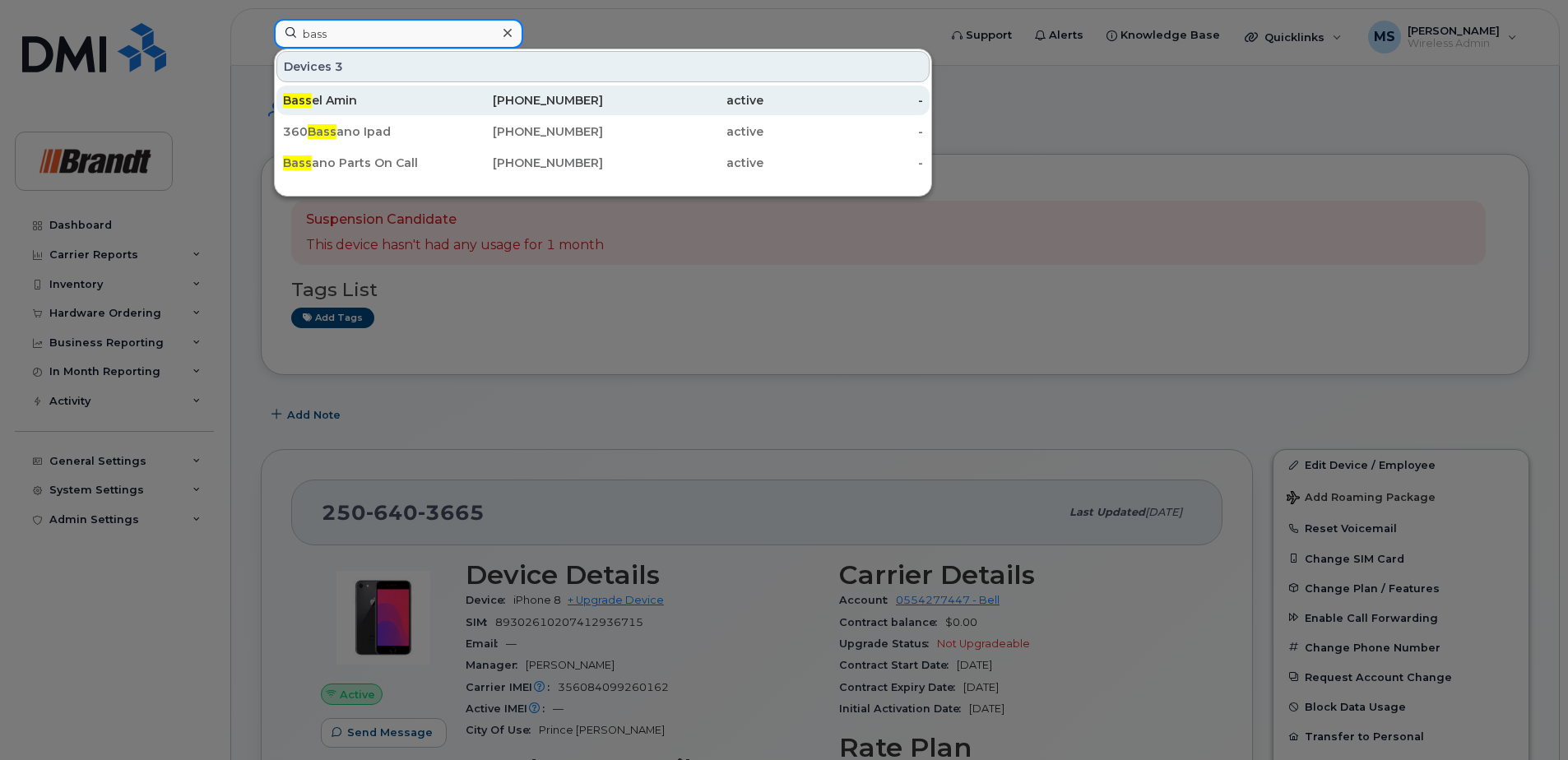
type input "bass"
click at [422, 104] on div "Bass el Amin" at bounding box center [363, 100] width 161 height 16
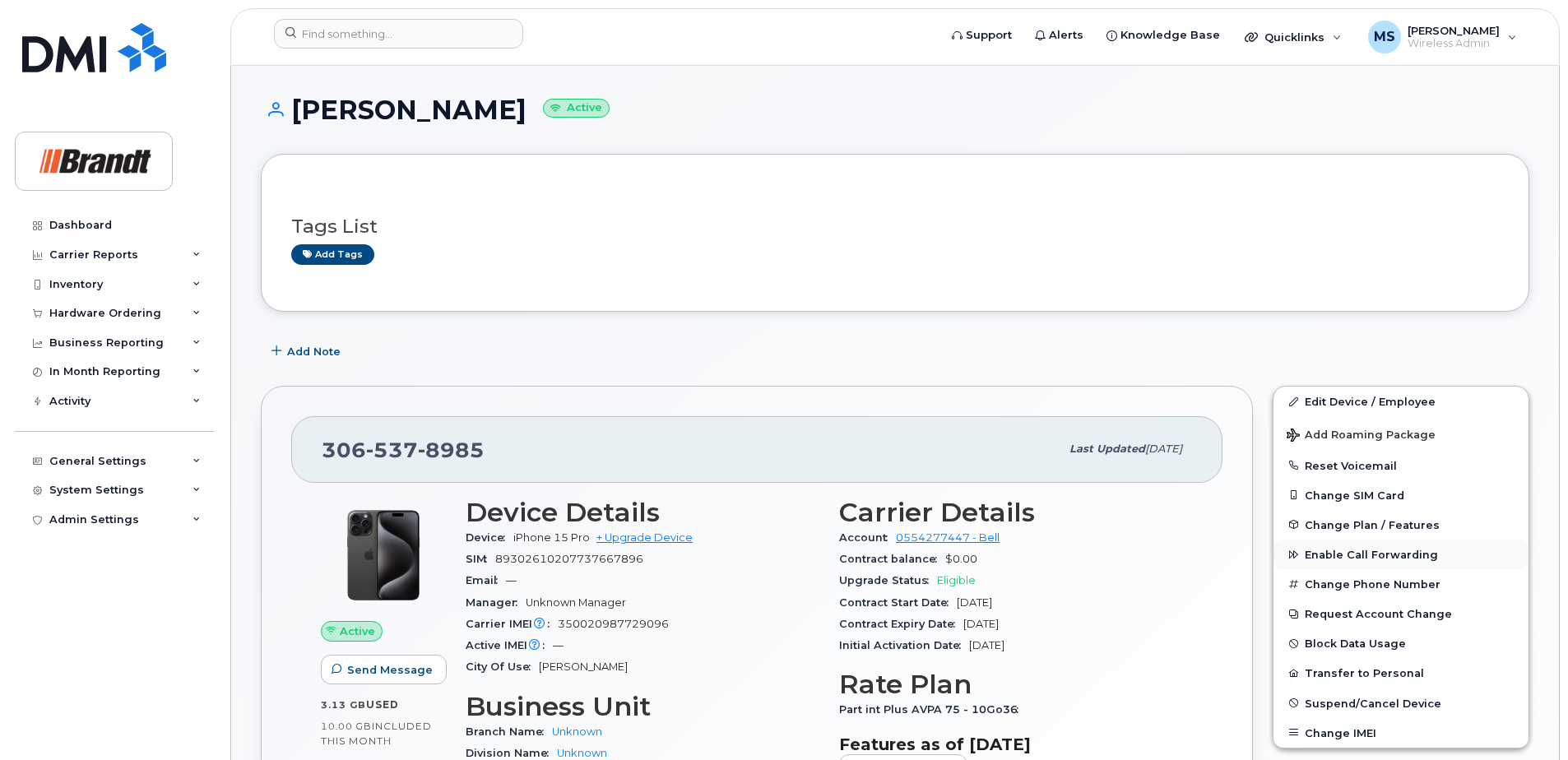
click at [1331, 558] on span "Enable Call Forwarding" at bounding box center [1372, 555] width 134 height 13
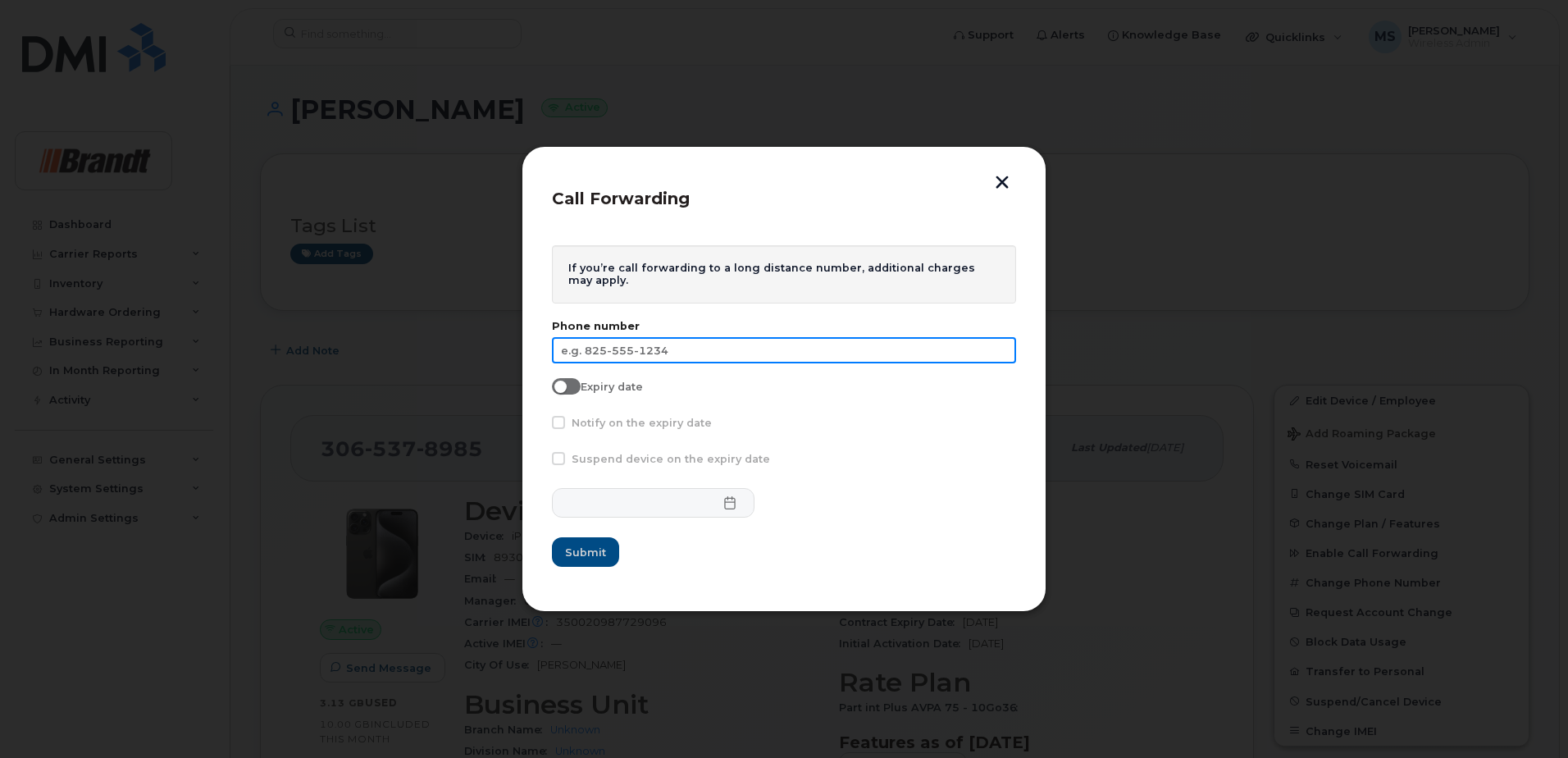
click at [703, 351] on input "text" at bounding box center [784, 350] width 464 height 26
click at [796, 358] on input "text" at bounding box center [784, 350] width 464 height 26
type input "250-319-1570"
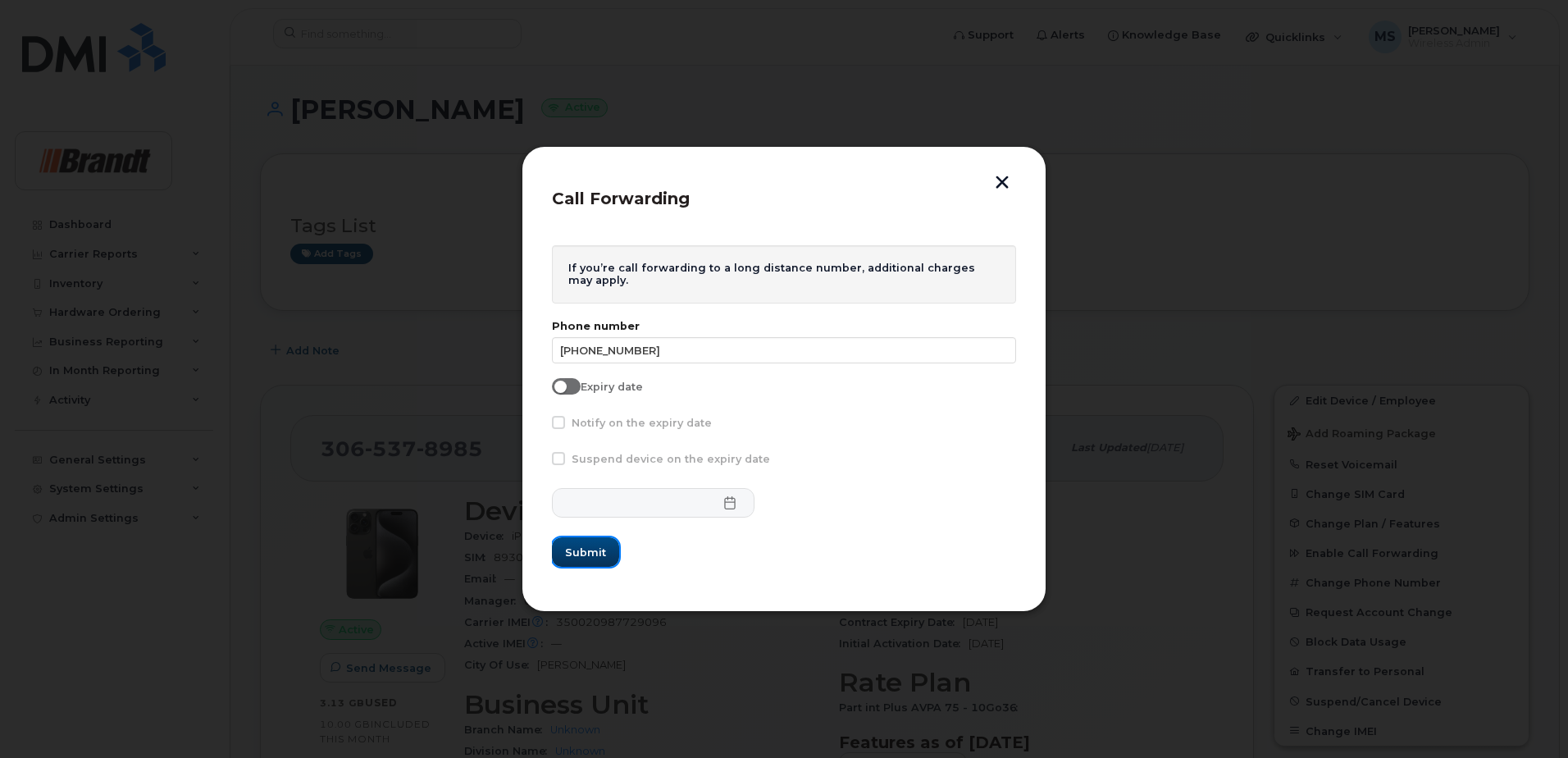
click at [577, 545] on span "Submit" at bounding box center [585, 552] width 41 height 15
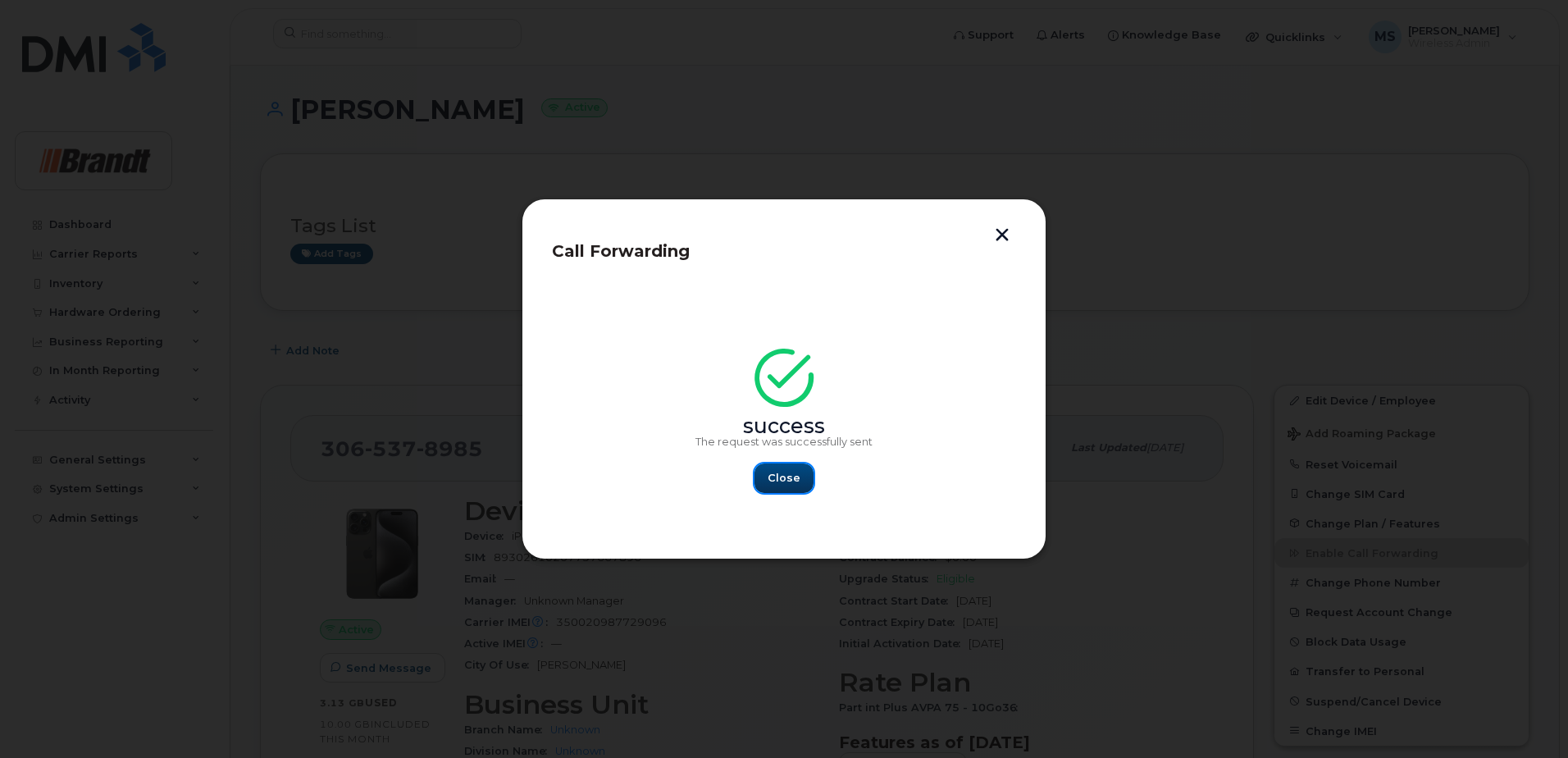
click at [783, 476] on span "Close" at bounding box center [784, 477] width 33 height 15
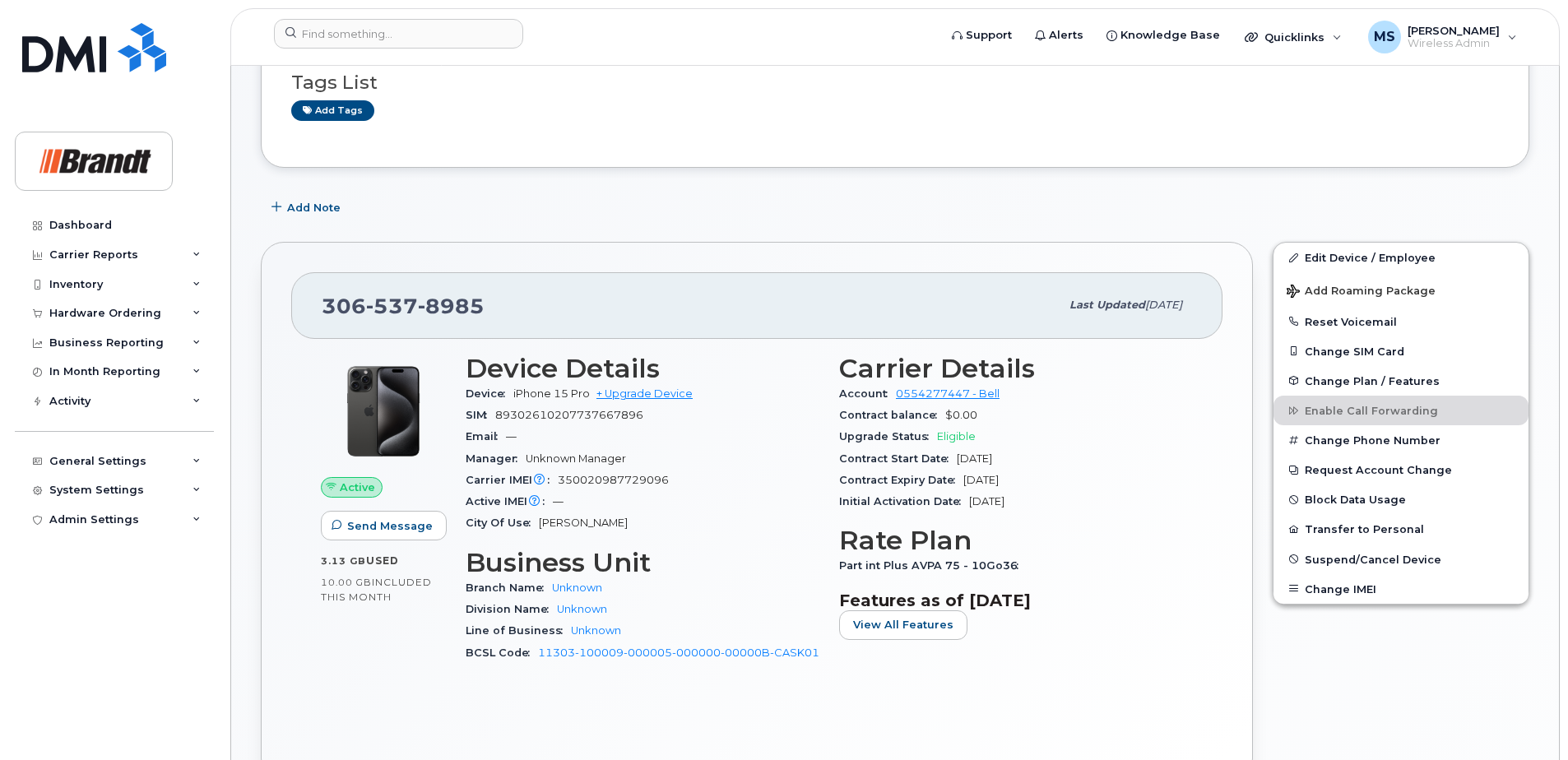
scroll to position [247, 0]
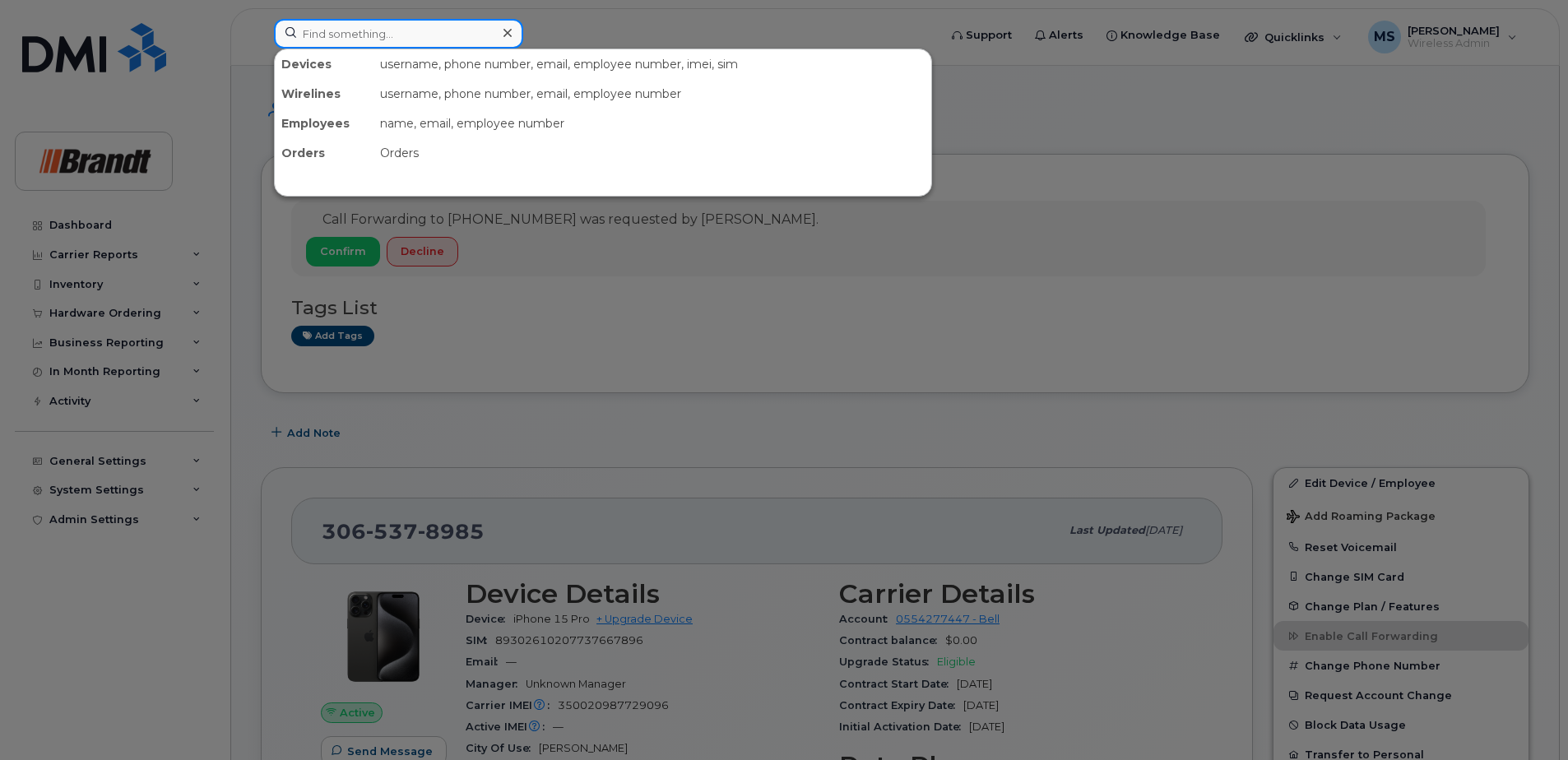
paste input "4164599468"
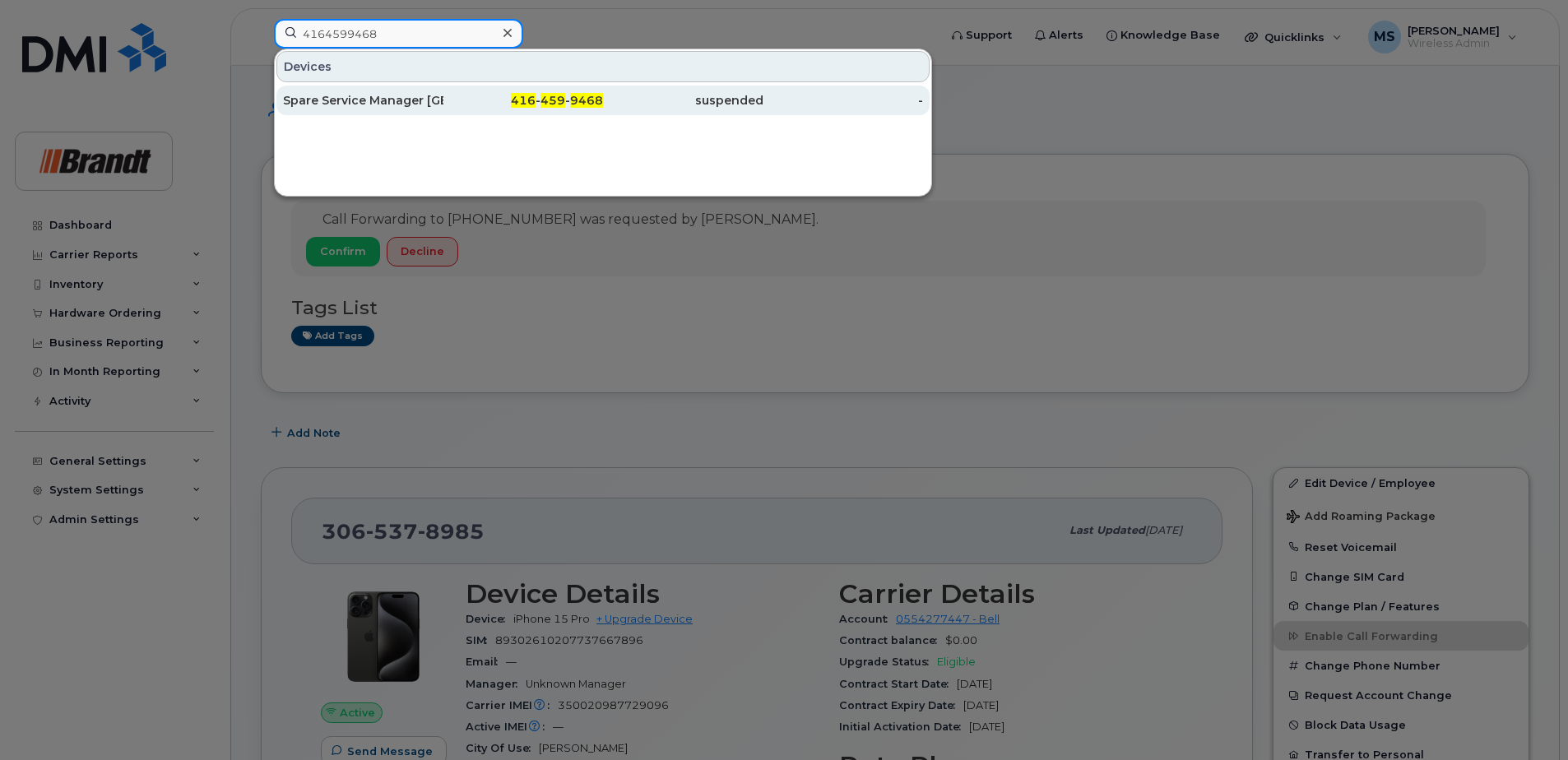
type input "4164599468"
click at [616, 108] on div "suspended" at bounding box center [683, 100] width 161 height 16
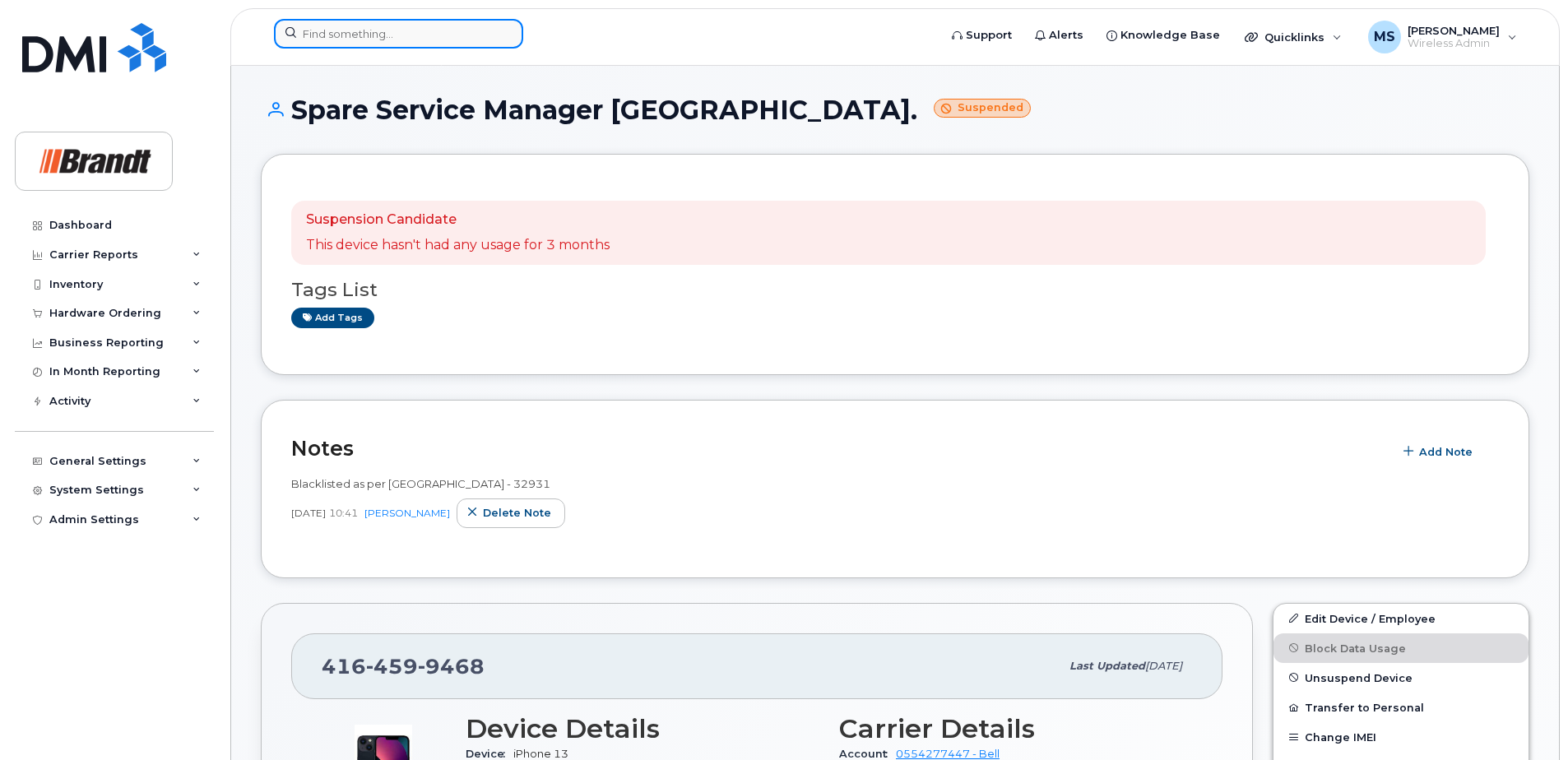
click at [364, 35] on input at bounding box center [399, 34] width 249 height 30
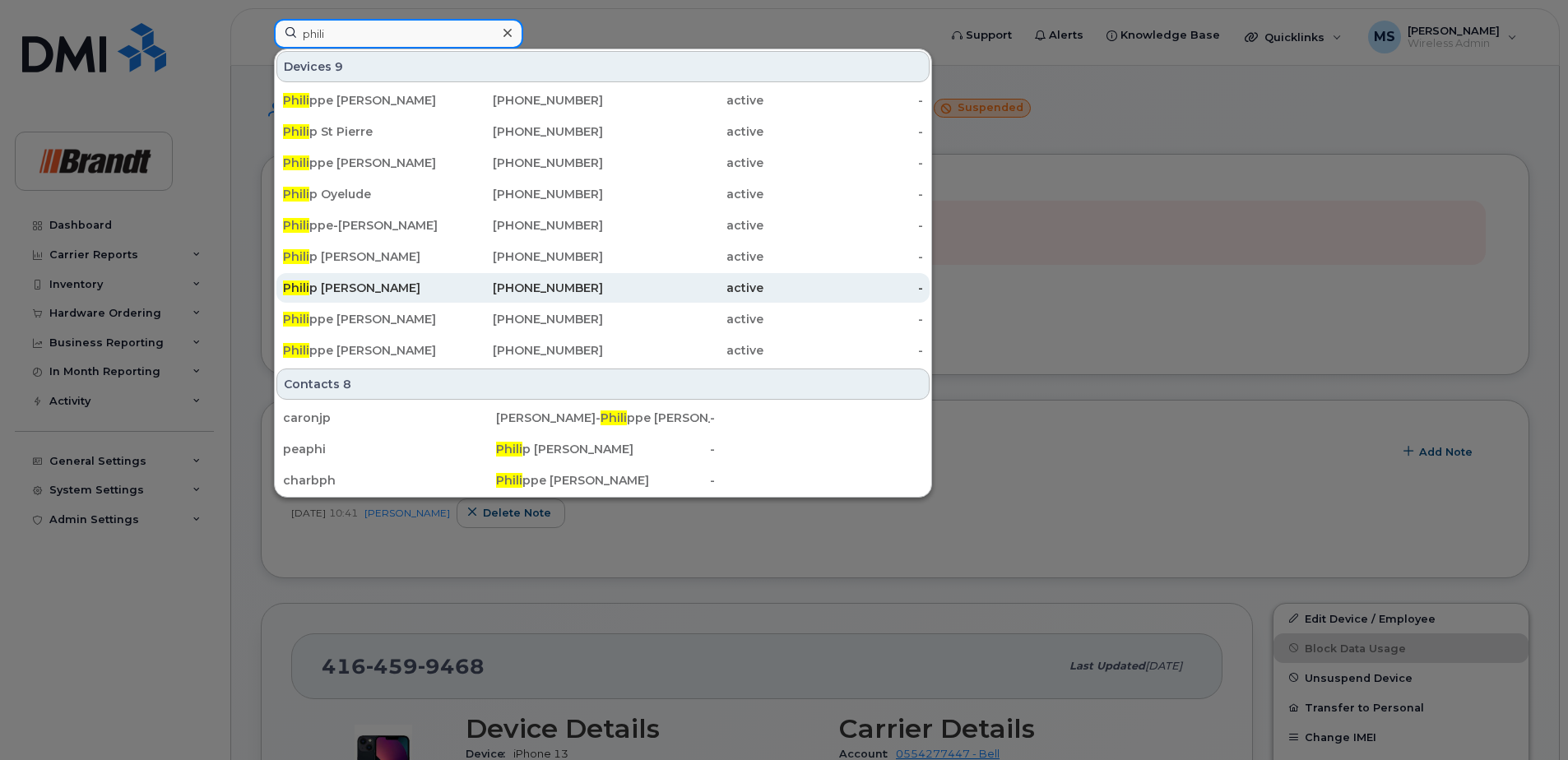
type input "phili"
click at [590, 279] on div "343-462-2435" at bounding box center [523, 288] width 161 height 30
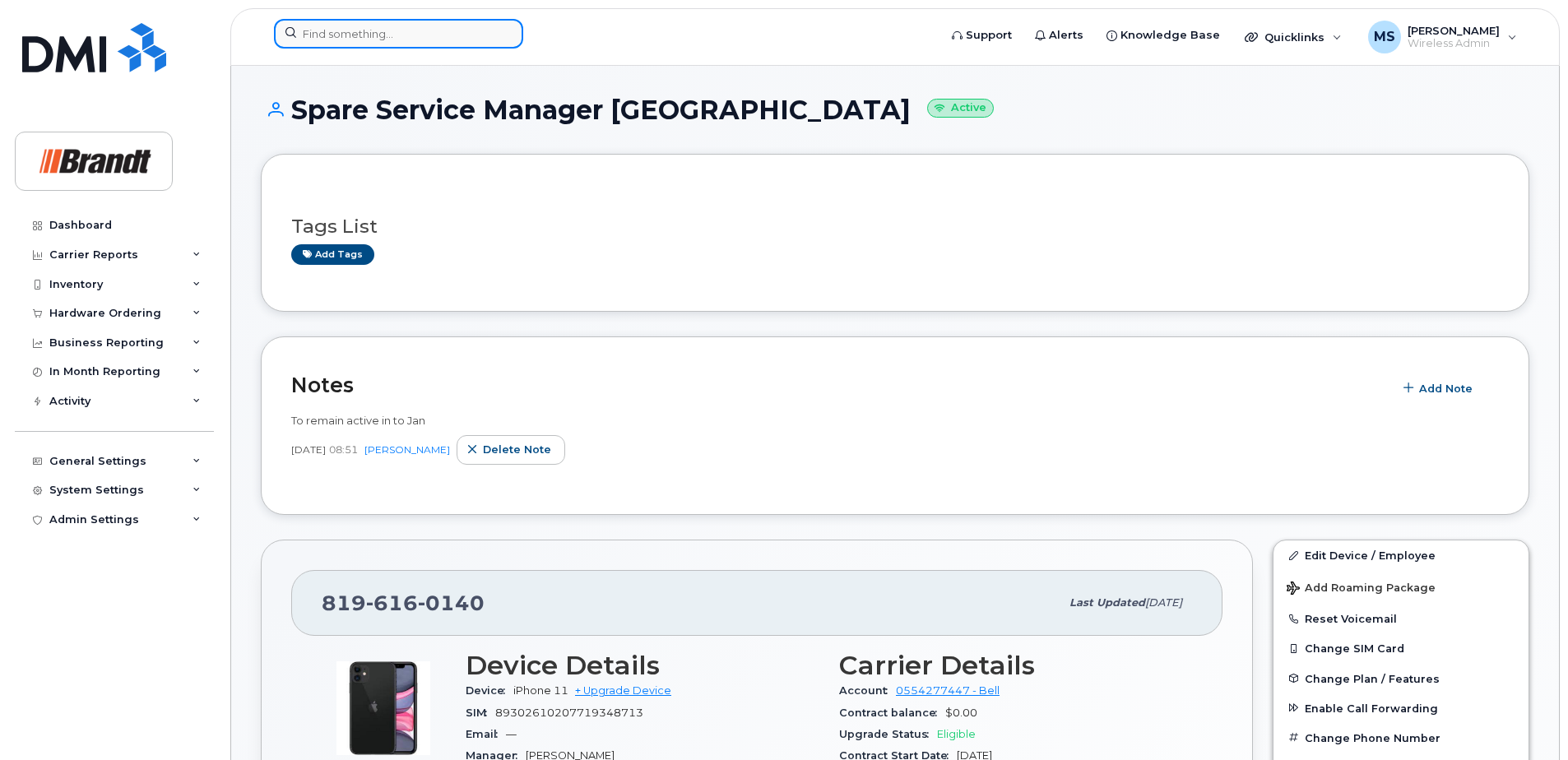
click at [358, 36] on input at bounding box center [399, 34] width 249 height 30
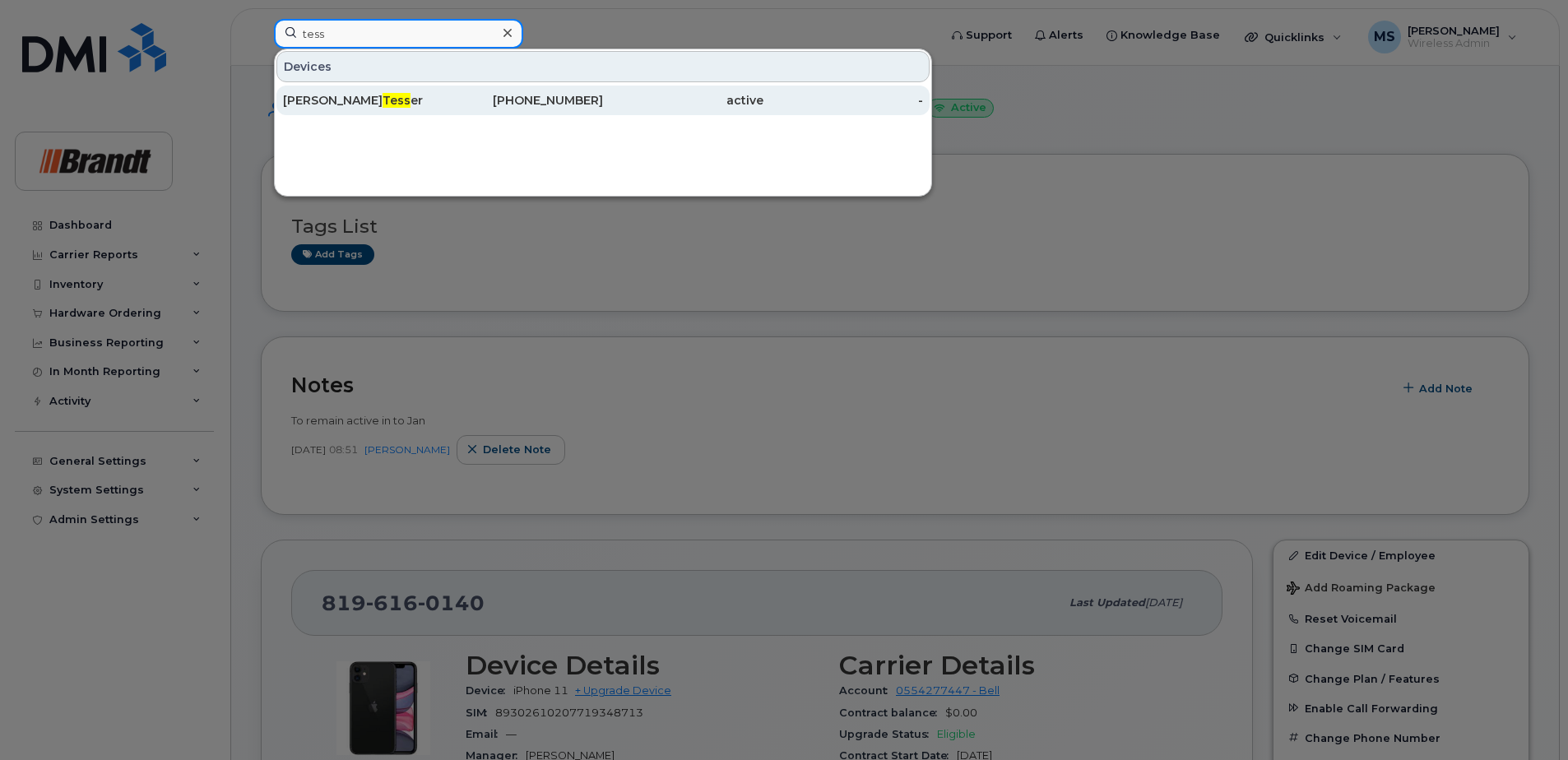
type input "tess"
click at [340, 89] on div "[PERSON_NAME] er" at bounding box center [363, 100] width 161 height 30
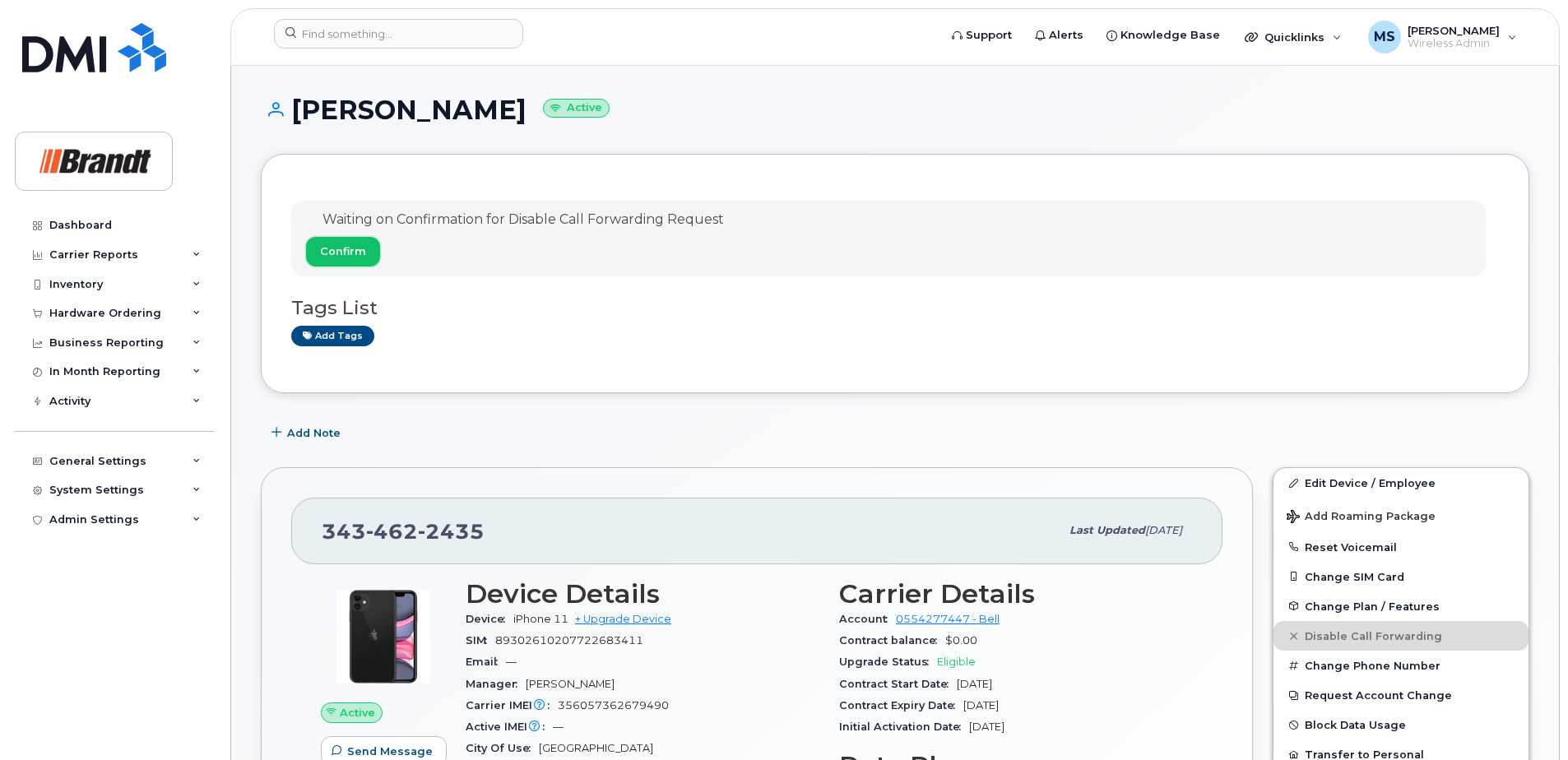
click at [345, 258] on span "Confirm" at bounding box center [342, 251] width 46 height 15
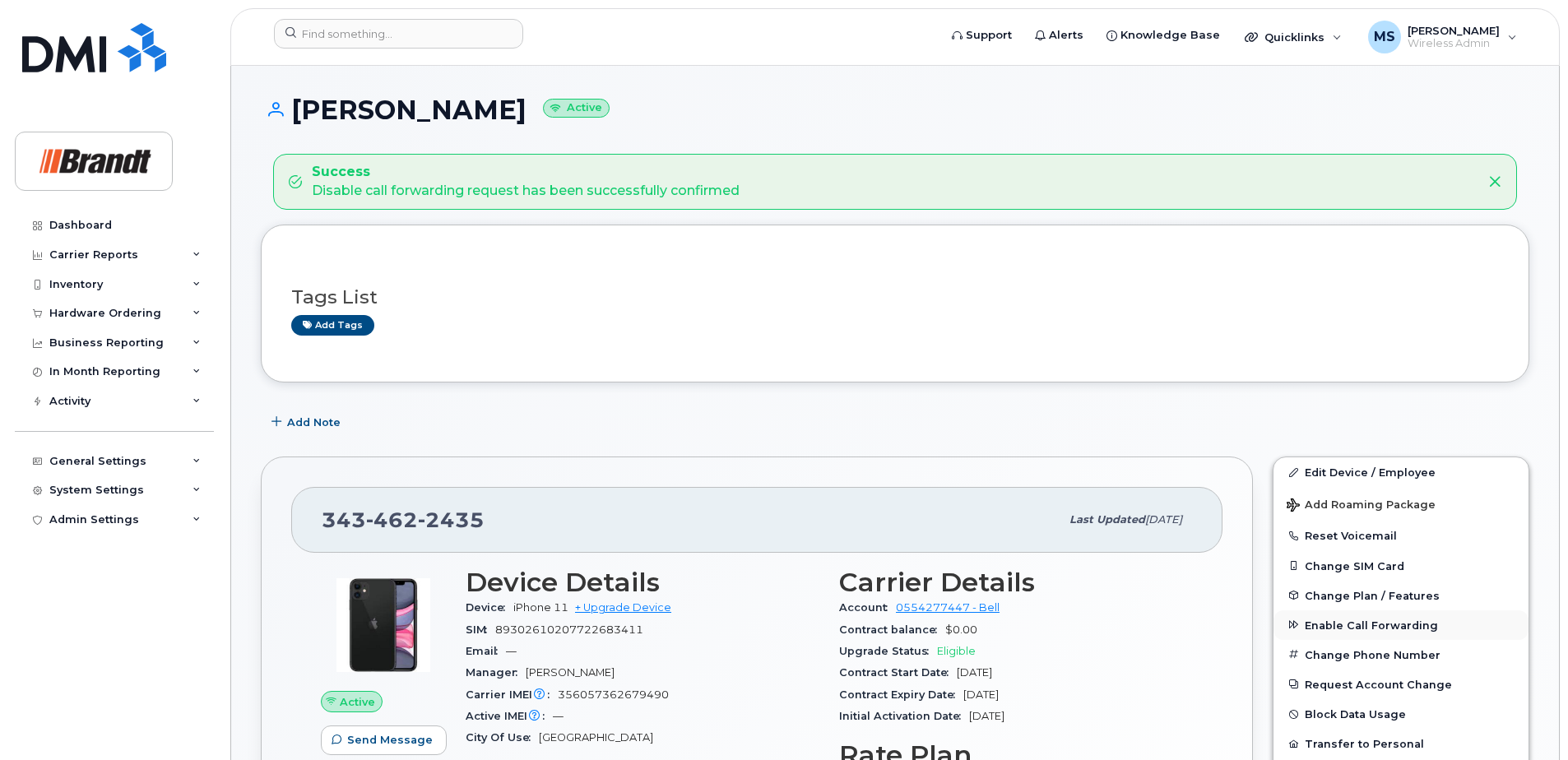
click at [1366, 630] on span "Enable Call Forwarding" at bounding box center [1372, 625] width 134 height 13
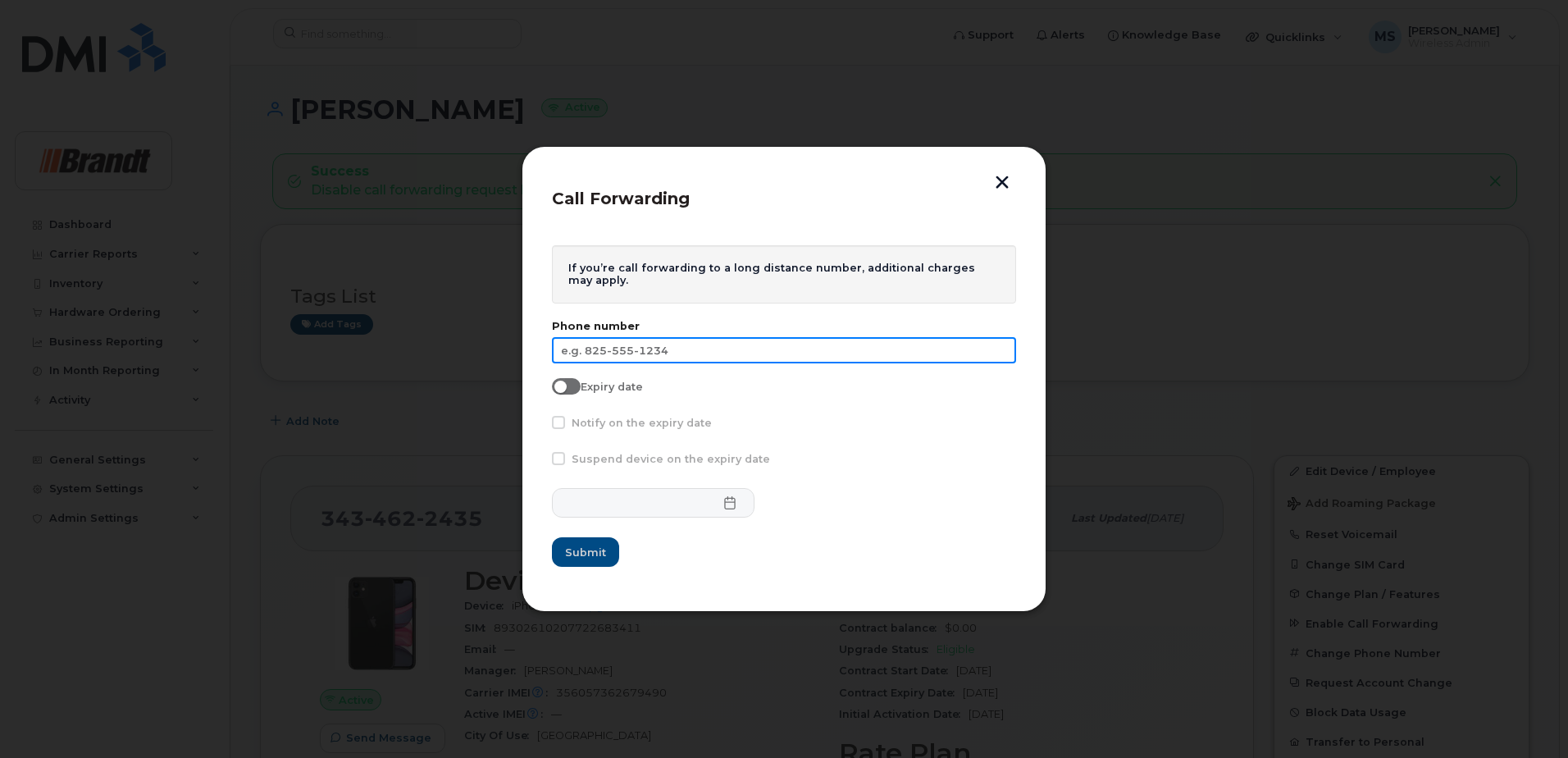
click at [657, 352] on input "text" at bounding box center [784, 350] width 464 height 26
type input "416-712-6322"
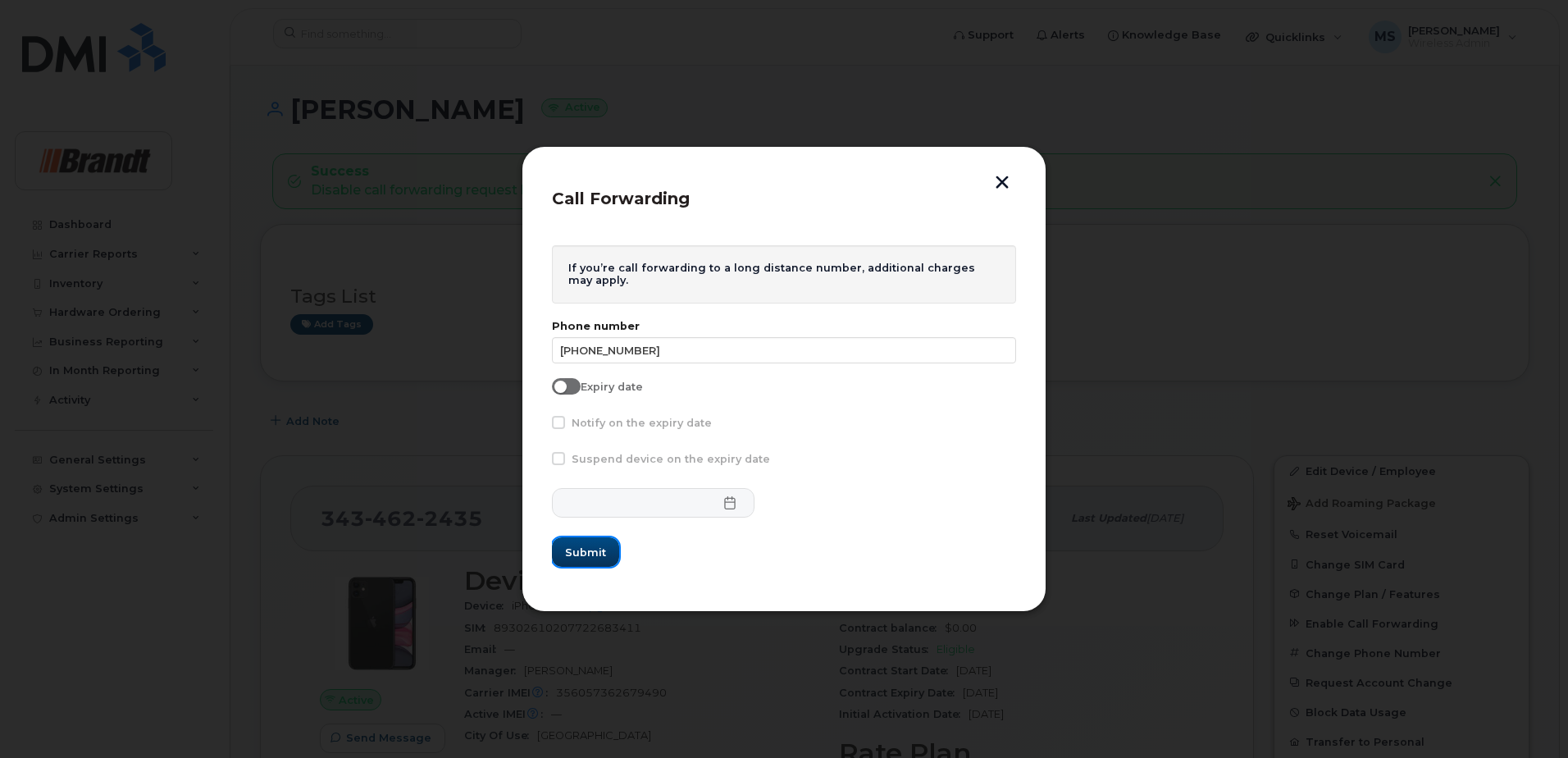
click at [583, 550] on span "Submit" at bounding box center [585, 552] width 41 height 15
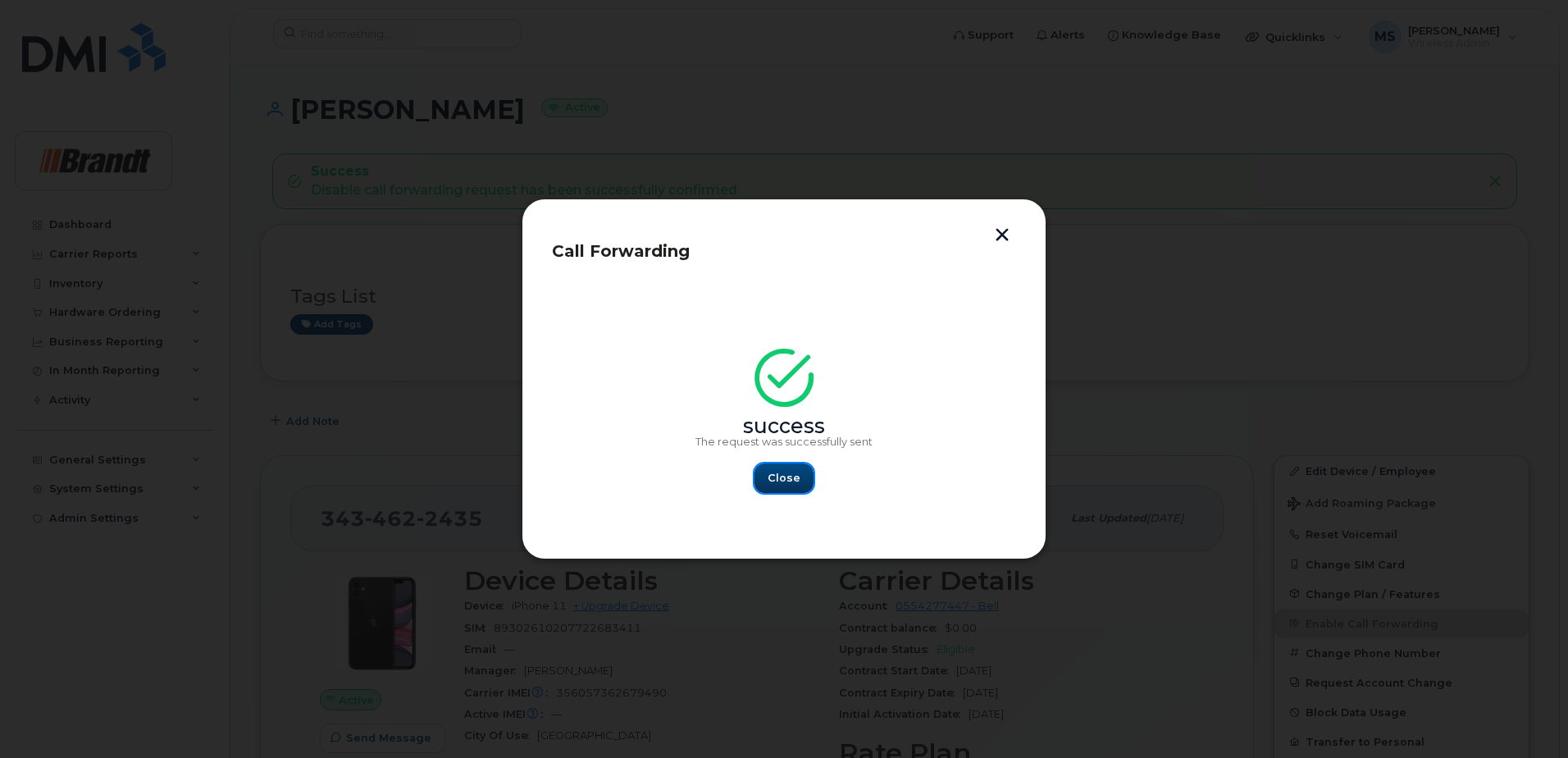
click at [807, 479] on button "Close" at bounding box center [783, 478] width 59 height 30
